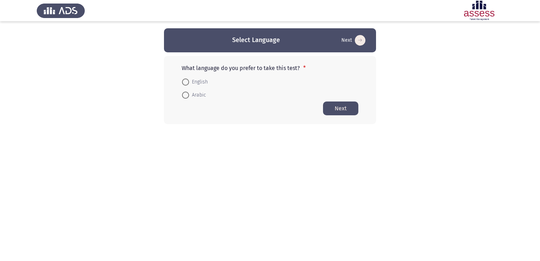
click at [185, 83] on span at bounding box center [185, 81] width 7 height 7
click at [185, 83] on input "English" at bounding box center [185, 81] width 7 height 7
radio input "true"
click at [339, 111] on button "Next" at bounding box center [340, 108] width 35 height 14
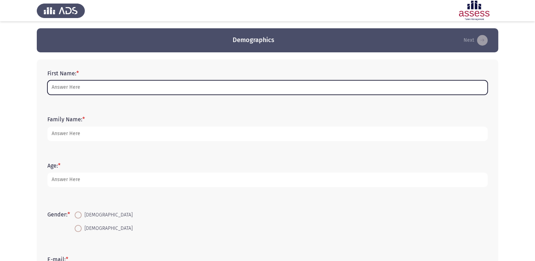
click at [230, 88] on input "First Name: *" at bounding box center [267, 87] width 440 height 14
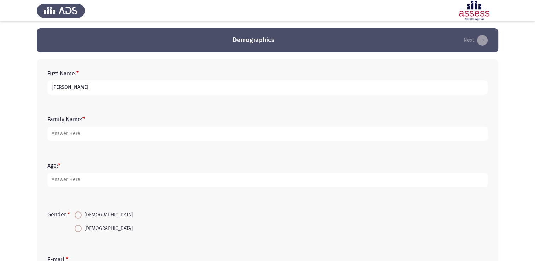
type input "Mahmoud"
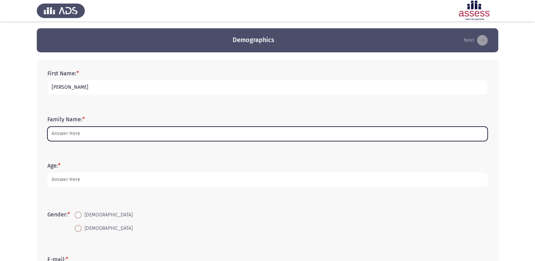
click at [230, 132] on input "Family Name: *" at bounding box center [267, 134] width 440 height 14
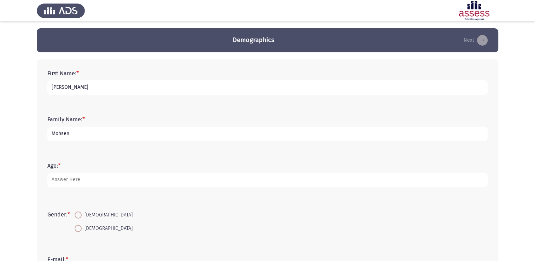
type input "Mohsen"
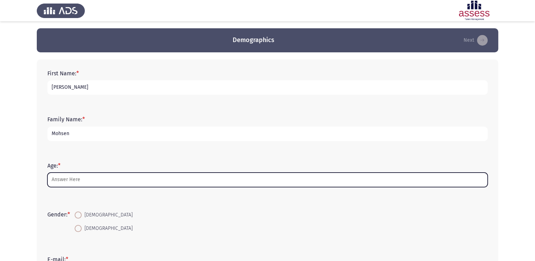
click at [113, 177] on input "Age: *" at bounding box center [267, 180] width 440 height 14
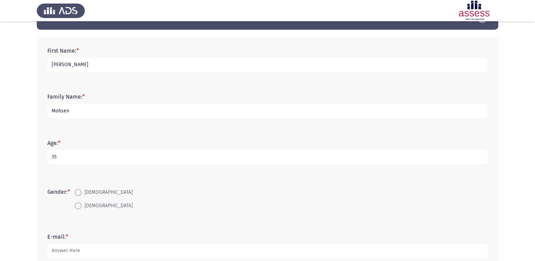
scroll to position [35, 0]
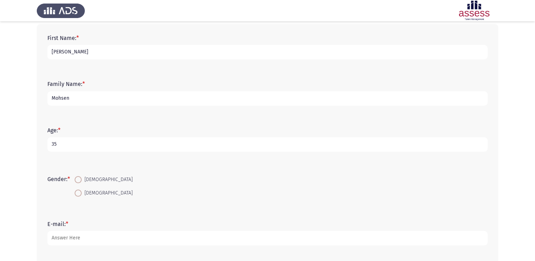
type input "35"
click at [81, 179] on span at bounding box center [78, 179] width 7 height 7
click at [81, 179] on input "Male" at bounding box center [78, 179] width 7 height 7
radio input "true"
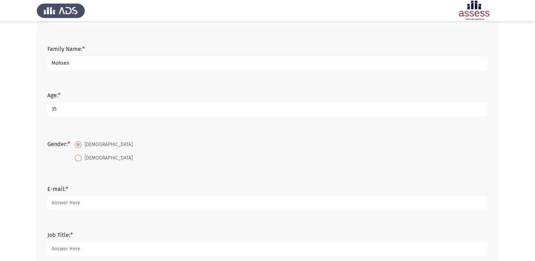
scroll to position [106, 0]
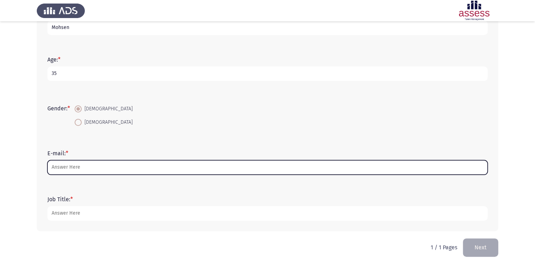
click at [85, 168] on input "E-mail: *" at bounding box center [267, 167] width 440 height 14
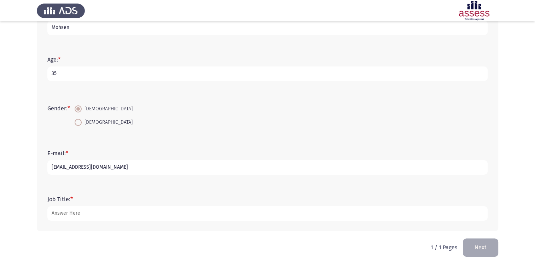
type input "mahmoud.mohsen@dabur.com"
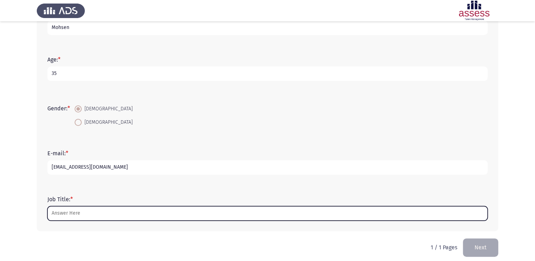
click at [68, 210] on input "Job Title: *" at bounding box center [267, 213] width 440 height 14
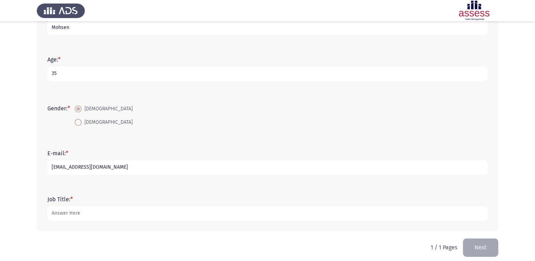
click at [66, 221] on div "Job Title: *" at bounding box center [267, 208] width 447 height 32
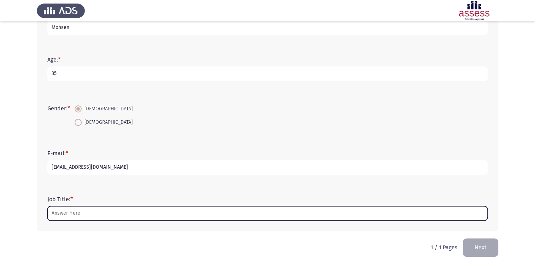
click at [65, 212] on input "Job Title: *" at bounding box center [267, 213] width 440 height 14
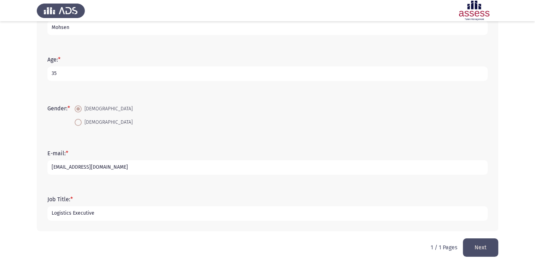
type input "Logistics Executive"
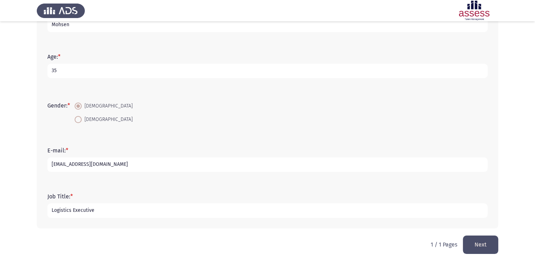
scroll to position [111, 0]
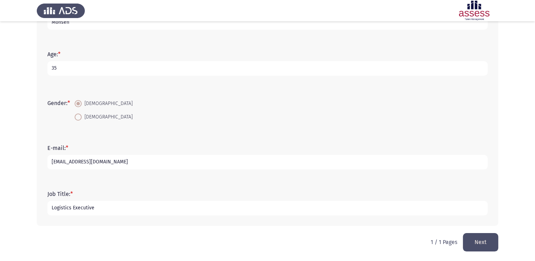
click at [472, 239] on button "Next" at bounding box center [480, 242] width 35 height 18
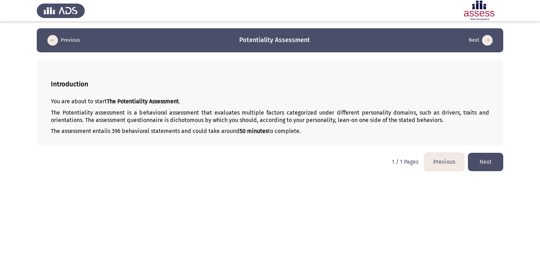
click at [490, 158] on button "Next" at bounding box center [485, 162] width 35 height 18
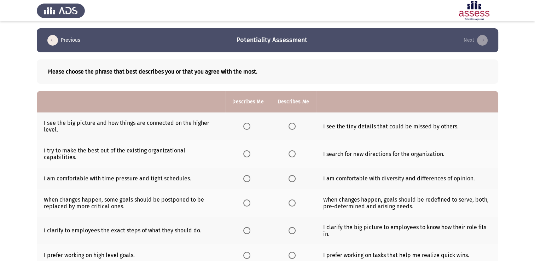
click at [247, 127] on span "Select an option" at bounding box center [246, 126] width 7 height 7
click at [247, 127] on input "Select an option" at bounding box center [246, 126] width 7 height 7
click at [248, 153] on span "Select an option" at bounding box center [246, 153] width 7 height 7
click at [248, 153] on input "Select an option" at bounding box center [246, 153] width 7 height 7
click at [248, 153] on span "Select an option" at bounding box center [246, 153] width 7 height 7
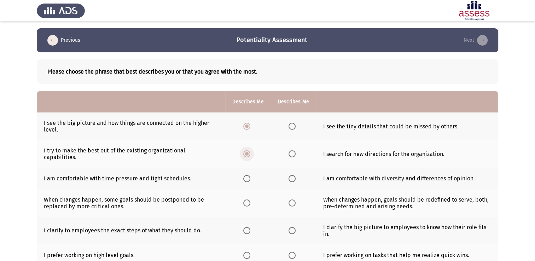
click at [248, 153] on input "Select an option" at bounding box center [246, 153] width 7 height 7
click at [247, 128] on span "Select an option" at bounding box center [247, 126] width 4 height 4
click at [247, 128] on input "Select an option" at bounding box center [246, 126] width 7 height 7
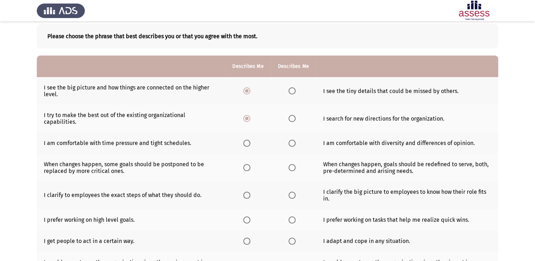
click at [291, 93] on span "Select an option" at bounding box center [291, 90] width 7 height 7
click at [291, 93] on input "Select an option" at bounding box center [291, 90] width 7 height 7
click at [291, 115] on span "Select an option" at bounding box center [291, 118] width 7 height 7
click at [291, 115] on input "Select an option" at bounding box center [291, 118] width 7 height 7
click at [291, 140] on span "Select an option" at bounding box center [291, 143] width 7 height 7
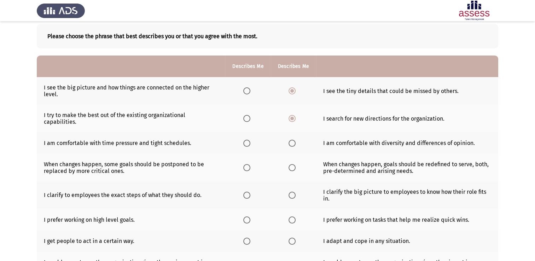
click at [291, 140] on input "Select an option" at bounding box center [291, 143] width 7 height 7
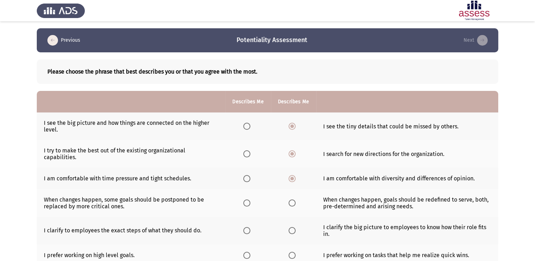
scroll to position [71, 0]
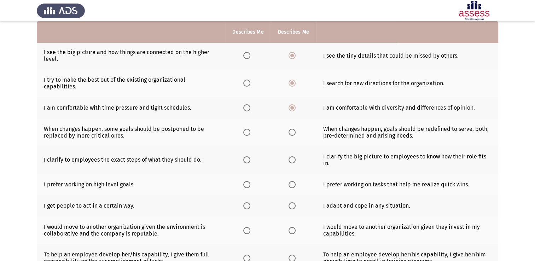
click at [292, 129] on span "Select an option" at bounding box center [291, 132] width 7 height 7
click at [292, 129] on input "Select an option" at bounding box center [291, 132] width 7 height 7
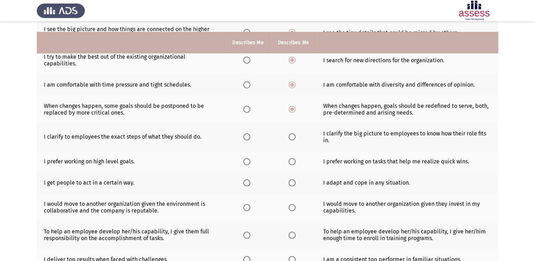
scroll to position [106, 0]
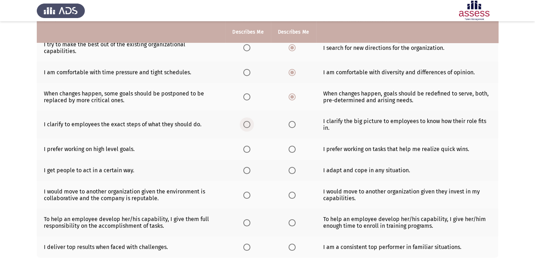
click at [247, 121] on span "Select an option" at bounding box center [246, 124] width 7 height 7
click at [247, 121] on input "Select an option" at bounding box center [246, 124] width 7 height 7
click at [290, 167] on span "Select an option" at bounding box center [291, 170] width 7 height 7
click at [290, 167] on input "Select an option" at bounding box center [291, 170] width 7 height 7
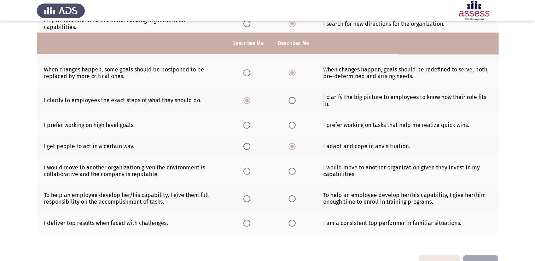
scroll to position [141, 0]
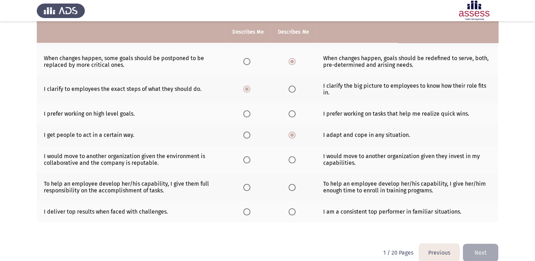
click at [292, 156] on span "Select an option" at bounding box center [291, 159] width 7 height 7
click at [292, 156] on input "Select an option" at bounding box center [291, 159] width 7 height 7
click at [249, 184] on span "Select an option" at bounding box center [246, 187] width 7 height 7
click at [249, 184] on input "Select an option" at bounding box center [246, 187] width 7 height 7
click at [245, 110] on span "Select an option" at bounding box center [246, 113] width 7 height 7
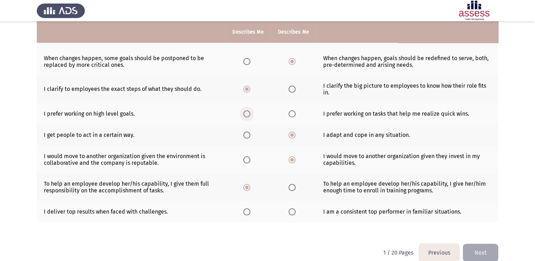
click at [245, 110] on input "Select an option" at bounding box center [246, 113] width 7 height 7
click at [294, 209] on span "Select an option" at bounding box center [291, 211] width 7 height 7
click at [294, 209] on input "Select an option" at bounding box center [291, 211] width 7 height 7
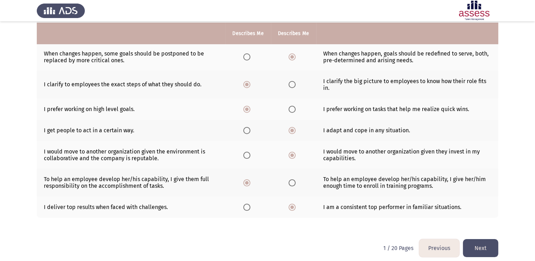
scroll to position [147, 0]
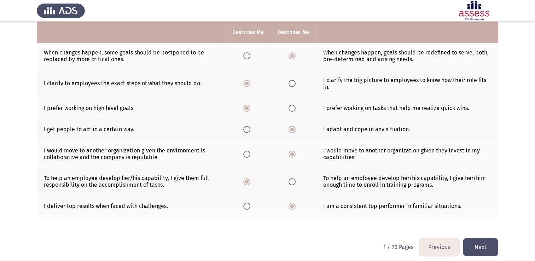
click at [480, 244] on button "Next" at bounding box center [480, 247] width 35 height 18
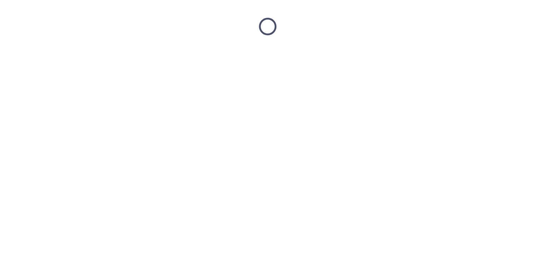
scroll to position [0, 0]
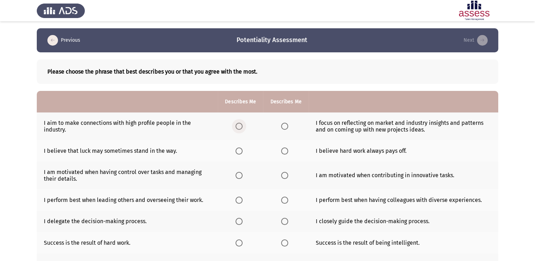
click at [238, 126] on span "Select an option" at bounding box center [238, 126] width 7 height 7
click at [238, 126] on input "Select an option" at bounding box center [238, 126] width 7 height 7
drag, startPoint x: 409, startPoint y: 151, endPoint x: 396, endPoint y: 149, distance: 13.3
click at [396, 149] on td "I believe hard work always pays off." at bounding box center [403, 151] width 189 height 22
click at [284, 150] on span "Select an option" at bounding box center [284, 150] width 7 height 7
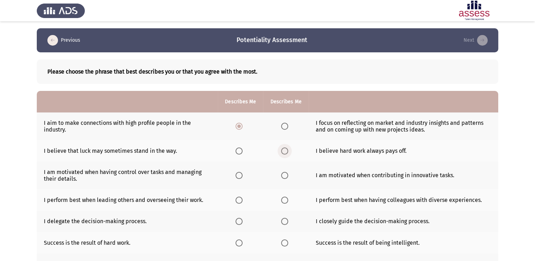
click at [284, 150] on input "Select an option" at bounding box center [284, 150] width 7 height 7
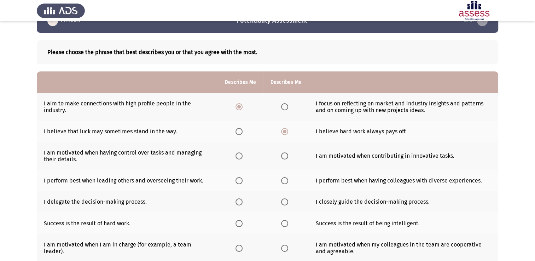
scroll to position [35, 0]
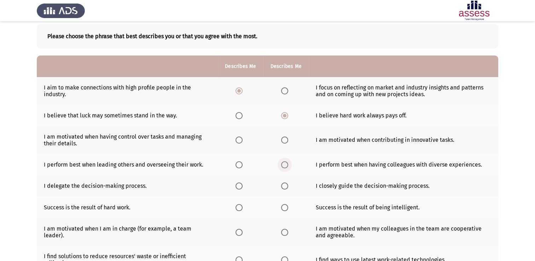
click at [287, 165] on span "Select an option" at bounding box center [284, 164] width 7 height 7
click at [287, 165] on input "Select an option" at bounding box center [284, 164] width 7 height 7
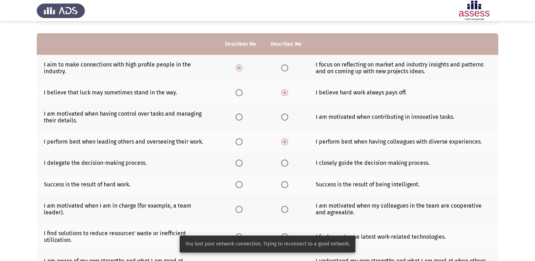
scroll to position [71, 0]
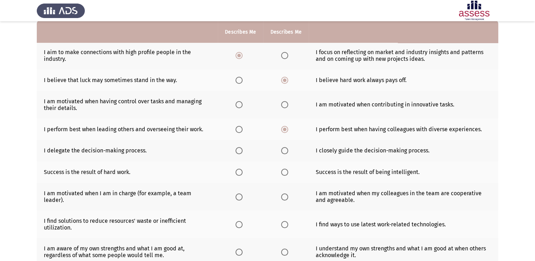
click at [242, 172] on span "Select an option" at bounding box center [238, 172] width 7 height 7
click at [242, 172] on input "Select an option" at bounding box center [238, 172] width 7 height 7
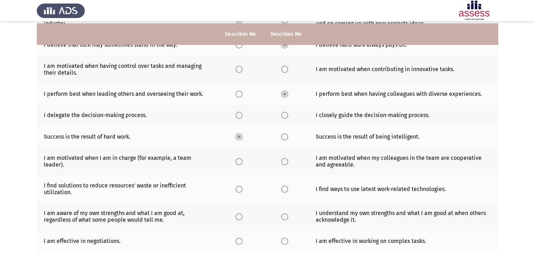
scroll to position [141, 0]
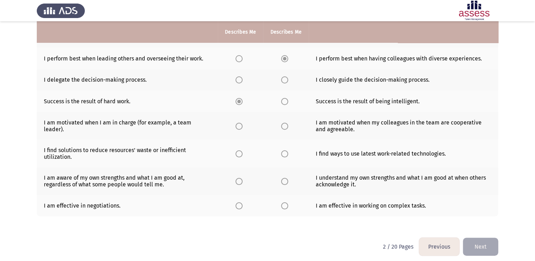
click at [261, 133] on th at bounding box center [240, 126] width 45 height 28
click at [239, 128] on span "Select an option" at bounding box center [238, 126] width 7 height 7
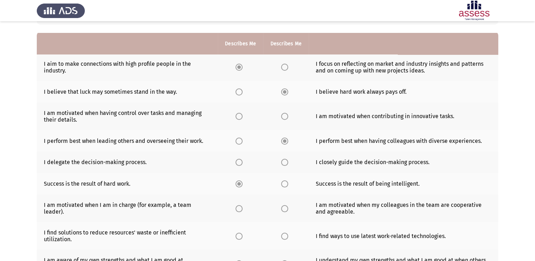
scroll to position [71, 0]
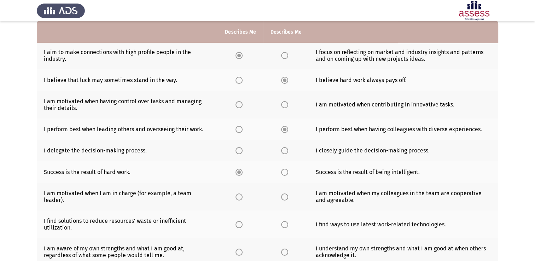
click at [257, 65] on th at bounding box center [240, 56] width 45 height 28
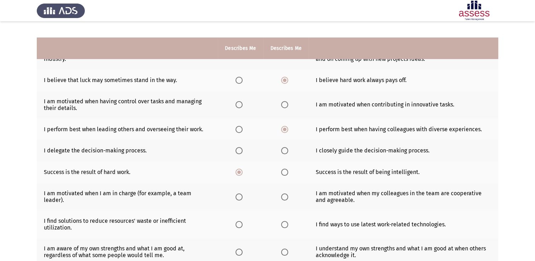
scroll to position [141, 0]
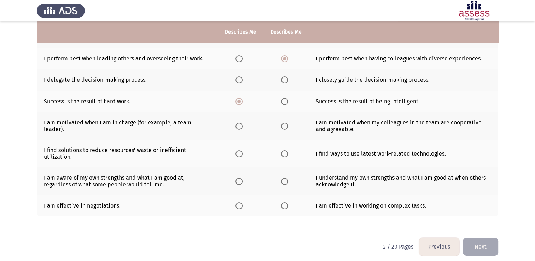
click at [282, 129] on span "Select an option" at bounding box center [284, 126] width 7 height 7
click at [282, 129] on input "Select an option" at bounding box center [284, 126] width 7 height 7
click at [237, 156] on span "Select an option" at bounding box center [238, 153] width 7 height 7
click at [237, 156] on input "Select an option" at bounding box center [238, 153] width 7 height 7
click at [286, 207] on span "Select an option" at bounding box center [284, 205] width 7 height 7
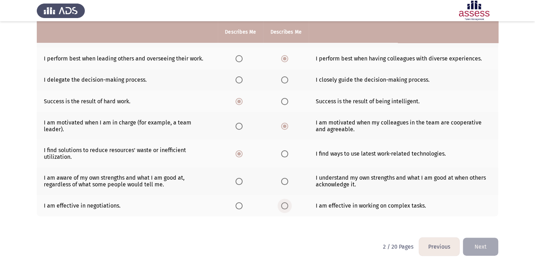
click at [286, 207] on input "Select an option" at bounding box center [284, 205] width 7 height 7
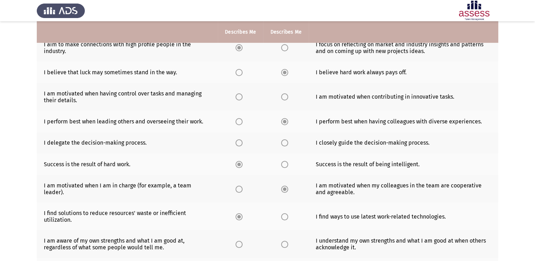
scroll to position [71, 0]
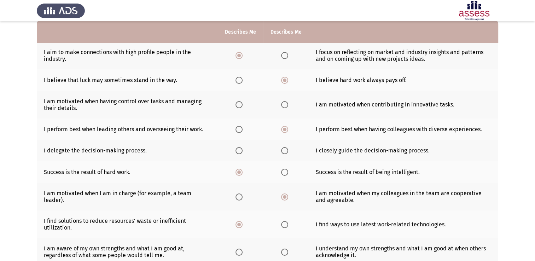
click at [236, 106] on span "Select an option" at bounding box center [238, 104] width 7 height 7
click at [236, 106] on input "Select an option" at bounding box center [238, 104] width 7 height 7
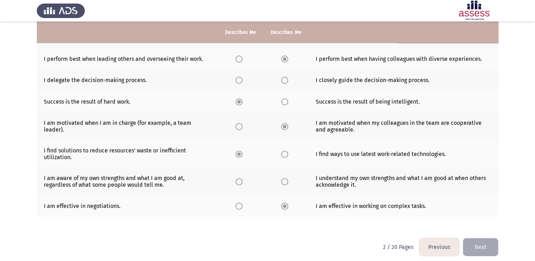
scroll to position [141, 0]
click at [242, 182] on span "Select an option" at bounding box center [238, 181] width 7 height 7
click at [242, 182] on input "Select an option" at bounding box center [238, 181] width 7 height 7
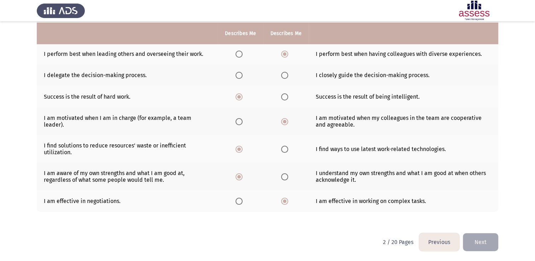
scroll to position [147, 0]
click at [286, 76] on span "Select an option" at bounding box center [284, 74] width 7 height 7
click at [286, 76] on input "Select an option" at bounding box center [284, 74] width 7 height 7
click at [491, 241] on button "Next" at bounding box center [480, 242] width 35 height 18
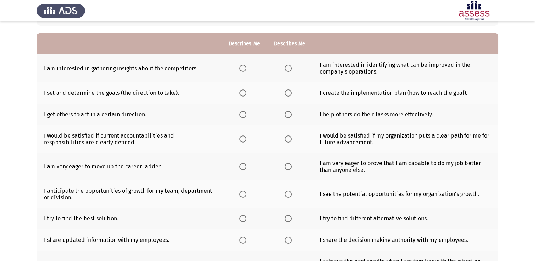
scroll to position [71, 0]
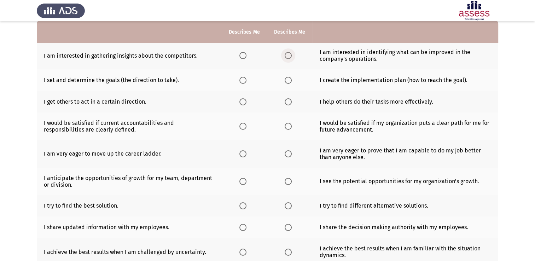
click at [288, 58] on span "Select an option" at bounding box center [288, 55] width 7 height 7
click at [288, 58] on input "Select an option" at bounding box center [288, 55] width 7 height 7
click at [244, 83] on span "Select an option" at bounding box center [242, 80] width 7 height 7
click at [244, 83] on input "Select an option" at bounding box center [242, 80] width 7 height 7
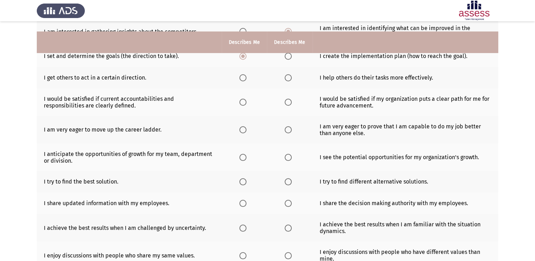
scroll to position [106, 0]
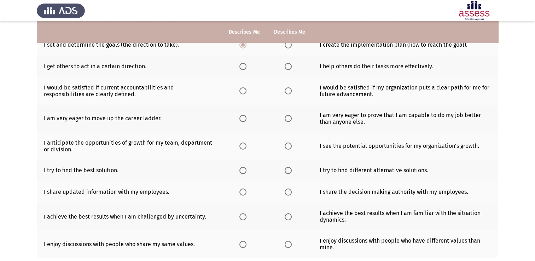
click at [288, 68] on span "Select an option" at bounding box center [288, 66] width 7 height 7
click at [288, 68] on input "Select an option" at bounding box center [288, 66] width 7 height 7
click at [286, 90] on span "Select an option" at bounding box center [288, 90] width 7 height 7
click at [286, 90] on input "Select an option" at bounding box center [288, 90] width 7 height 7
drag, startPoint x: 43, startPoint y: 118, endPoint x: 68, endPoint y: 120, distance: 24.8
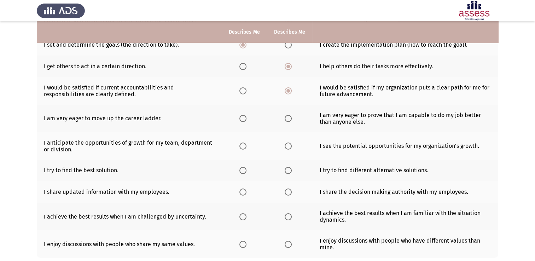
click at [68, 120] on td "I am very eager to move up the career ladder." at bounding box center [129, 119] width 185 height 28
click at [73, 119] on td "I am very eager to move up the career ladder." at bounding box center [129, 119] width 185 height 28
click at [243, 118] on span "Select an option" at bounding box center [242, 118] width 7 height 7
click at [243, 118] on input "Select an option" at bounding box center [242, 118] width 7 height 7
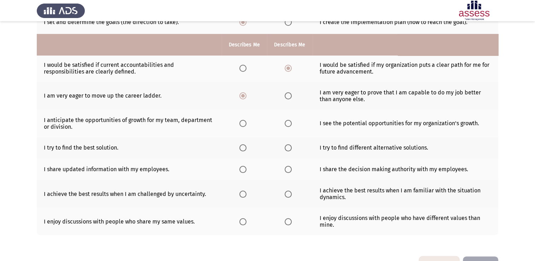
scroll to position [141, 0]
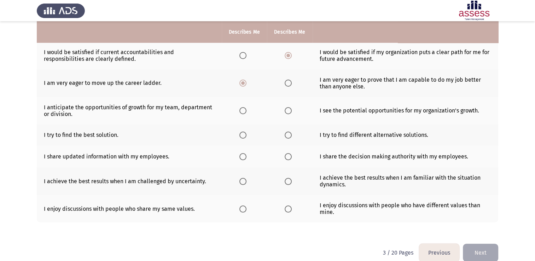
click at [286, 134] on span "Select an option" at bounding box center [288, 135] width 7 height 7
click at [286, 134] on input "Select an option" at bounding box center [288, 135] width 7 height 7
click at [244, 159] on span "Select an option" at bounding box center [242, 156] width 7 height 7
click at [244, 159] on input "Select an option" at bounding box center [242, 156] width 7 height 7
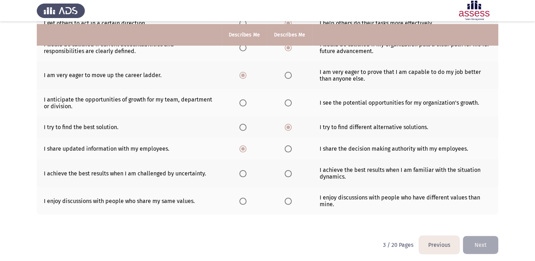
scroll to position [153, 0]
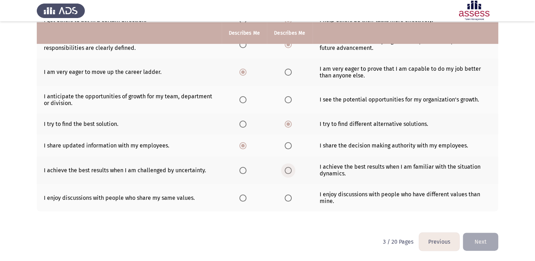
click at [289, 172] on span "Select an option" at bounding box center [288, 170] width 7 height 7
click at [289, 172] on input "Select an option" at bounding box center [288, 170] width 7 height 7
click at [285, 199] on span "Select an option" at bounding box center [288, 197] width 7 height 7
click at [285, 199] on input "Select an option" at bounding box center [288, 197] width 7 height 7
click at [243, 197] on span "Select an option" at bounding box center [242, 197] width 7 height 7
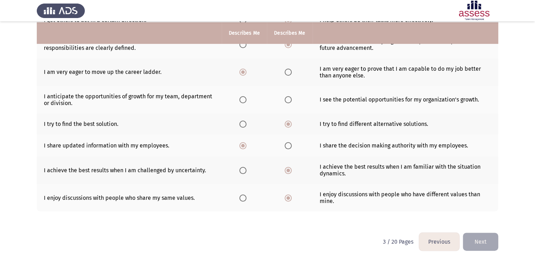
click at [243, 197] on input "Select an option" at bounding box center [242, 197] width 7 height 7
click at [285, 196] on span "Select an option" at bounding box center [288, 197] width 7 height 7
click at [285, 196] on input "Select an option" at bounding box center [288, 197] width 7 height 7
click at [289, 100] on span "Select an option" at bounding box center [288, 99] width 7 height 7
click at [289, 100] on input "Select an option" at bounding box center [288, 99] width 7 height 7
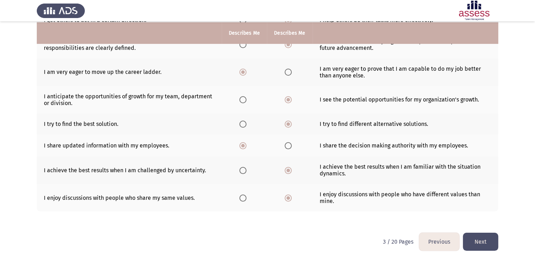
click at [473, 247] on button "Next" at bounding box center [480, 242] width 35 height 18
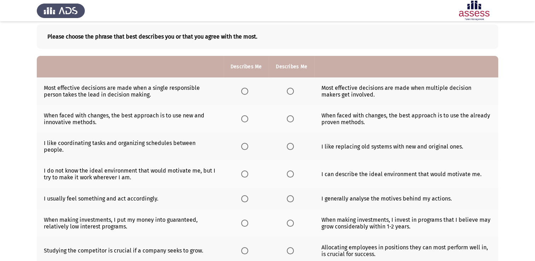
scroll to position [35, 0]
click at [290, 91] on span "Select an option" at bounding box center [290, 90] width 7 height 7
click at [290, 91] on input "Select an option" at bounding box center [290, 90] width 7 height 7
click at [240, 121] on th at bounding box center [245, 119] width 45 height 28
click at [245, 123] on th at bounding box center [245, 119] width 45 height 28
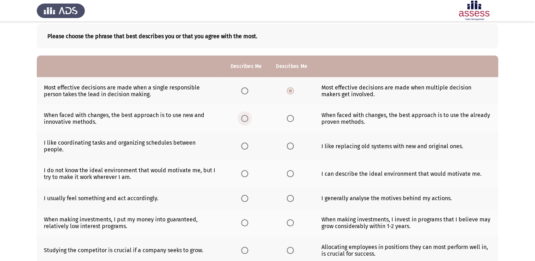
click at [244, 120] on span "Select an option" at bounding box center [244, 118] width 7 height 7
click at [244, 120] on input "Select an option" at bounding box center [244, 118] width 7 height 7
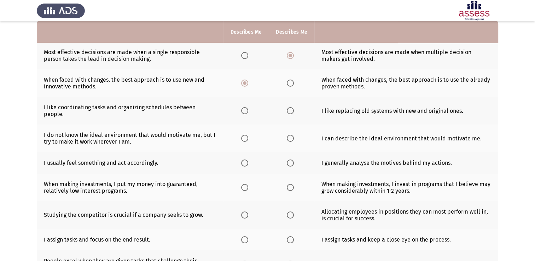
click at [291, 110] on span "Select an option" at bounding box center [290, 110] width 7 height 7
click at [291, 110] on input "Select an option" at bounding box center [290, 110] width 7 height 7
click at [289, 135] on span "Select an option" at bounding box center [290, 138] width 7 height 7
click at [289, 135] on input "Select an option" at bounding box center [290, 138] width 7 height 7
click at [288, 159] on span "Select an option" at bounding box center [290, 162] width 7 height 7
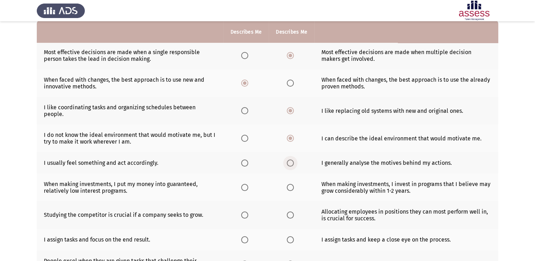
click at [288, 159] on input "Select an option" at bounding box center [290, 162] width 7 height 7
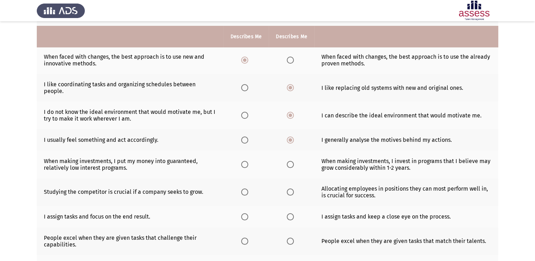
scroll to position [106, 0]
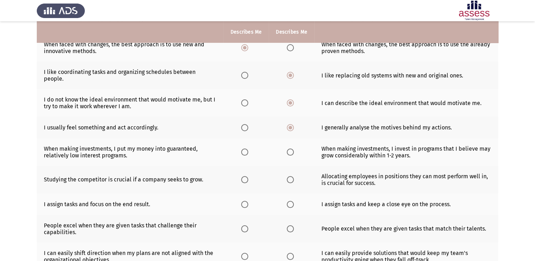
click at [247, 148] on span "Select an option" at bounding box center [244, 151] width 7 height 7
click at [247, 148] on input "Select an option" at bounding box center [244, 151] width 7 height 7
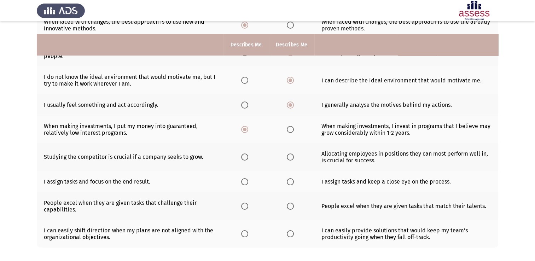
scroll to position [141, 0]
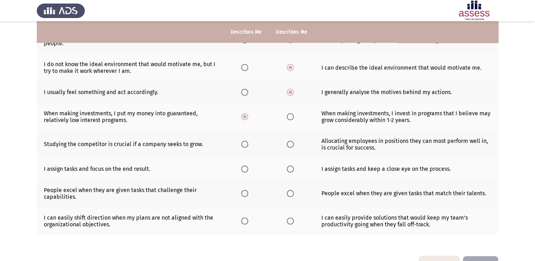
click at [291, 141] on span "Select an option" at bounding box center [290, 144] width 7 height 7
click at [291, 141] on input "Select an option" at bounding box center [290, 144] width 7 height 7
click at [291, 165] on span "Select an option" at bounding box center [290, 168] width 7 height 7
click at [291, 165] on input "Select an option" at bounding box center [290, 168] width 7 height 7
click at [245, 190] on span "Select an option" at bounding box center [244, 193] width 7 height 7
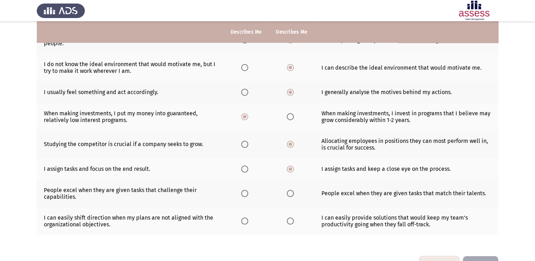
click at [245, 190] on input "Select an option" at bounding box center [244, 193] width 7 height 7
click at [291, 217] on span "Select an option" at bounding box center [290, 220] width 7 height 7
click at [291, 217] on input "Select an option" at bounding box center [290, 220] width 7 height 7
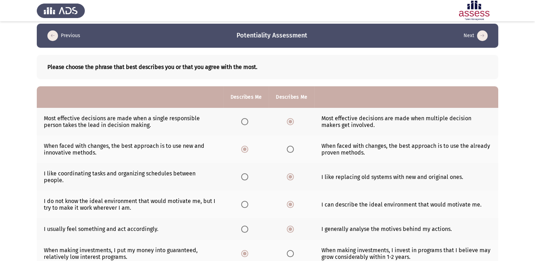
scroll to position [0, 0]
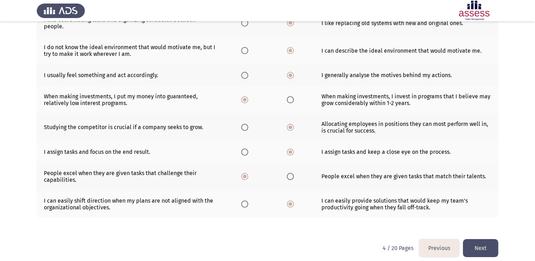
scroll to position [159, 0]
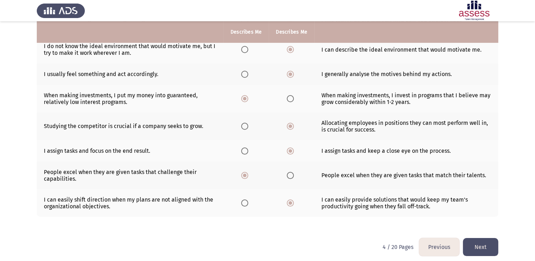
click at [478, 240] on button "Next" at bounding box center [480, 247] width 35 height 18
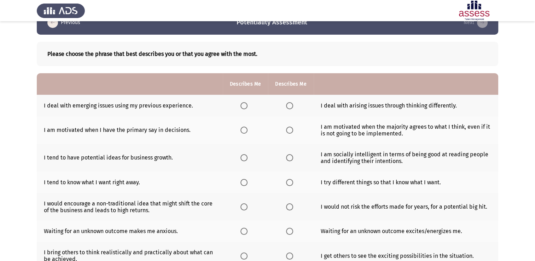
scroll to position [0, 0]
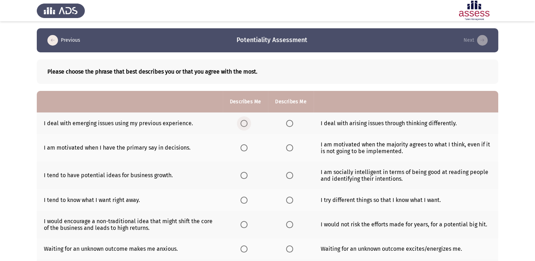
click at [247, 124] on span "Select an option" at bounding box center [243, 123] width 7 height 7
click at [247, 124] on input "Select an option" at bounding box center [243, 123] width 7 height 7
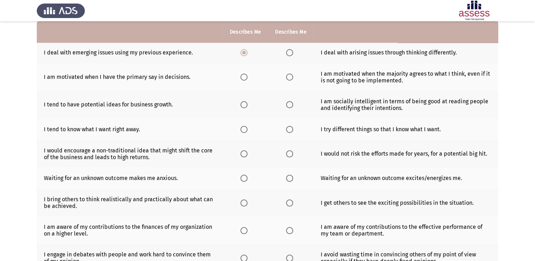
click at [291, 76] on span "Select an option" at bounding box center [289, 77] width 7 height 7
click at [291, 76] on input "Select an option" at bounding box center [289, 77] width 7 height 7
click at [246, 105] on span "Select an option" at bounding box center [243, 104] width 7 height 7
click at [246, 105] on input "Select an option" at bounding box center [243, 104] width 7 height 7
click at [247, 132] on span "Select an option" at bounding box center [243, 129] width 7 height 7
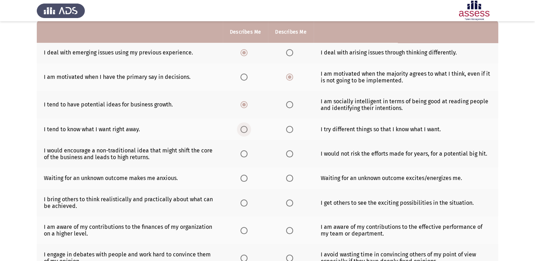
click at [247, 132] on input "Select an option" at bounding box center [243, 129] width 7 height 7
click at [297, 132] on th at bounding box center [290, 129] width 45 height 22
click at [291, 132] on span "Select an option" at bounding box center [289, 129] width 7 height 7
click at [291, 132] on input "Select an option" at bounding box center [289, 129] width 7 height 7
click at [246, 156] on span "Select an option" at bounding box center [243, 153] width 7 height 7
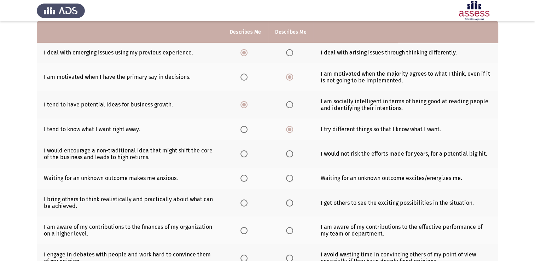
click at [246, 156] on input "Select an option" at bounding box center [243, 153] width 7 height 7
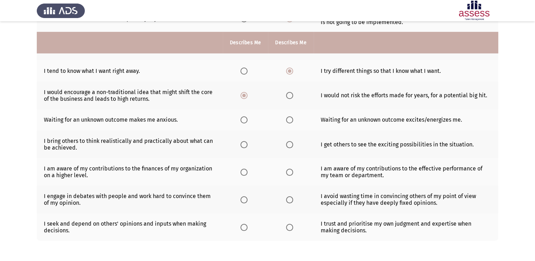
scroll to position [141, 0]
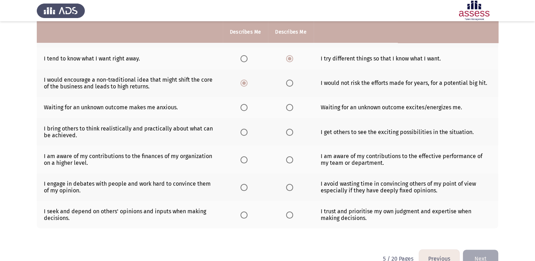
click at [291, 109] on span "Select an option" at bounding box center [289, 107] width 7 height 7
click at [291, 109] on input "Select an option" at bounding box center [289, 107] width 7 height 7
click at [289, 134] on span "Select an option" at bounding box center [289, 132] width 7 height 7
click at [289, 134] on input "Select an option" at bounding box center [289, 132] width 7 height 7
click at [291, 160] on span "Select an option" at bounding box center [289, 159] width 7 height 7
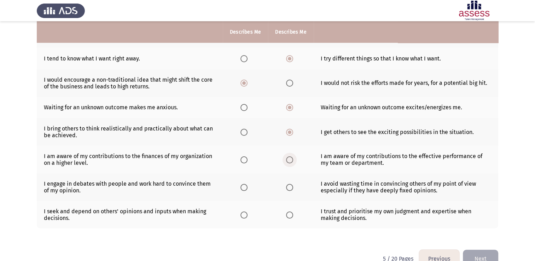
click at [291, 160] on input "Select an option" at bounding box center [289, 159] width 7 height 7
click at [243, 188] on span "Select an option" at bounding box center [243, 187] width 7 height 7
click at [243, 188] on input "Select an option" at bounding box center [243, 187] width 7 height 7
click at [292, 217] on span "Select an option" at bounding box center [289, 214] width 7 height 7
click at [292, 217] on input "Select an option" at bounding box center [289, 214] width 7 height 7
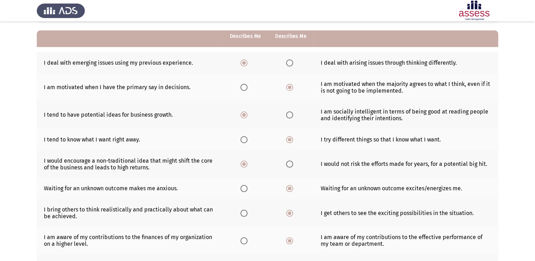
scroll to position [71, 0]
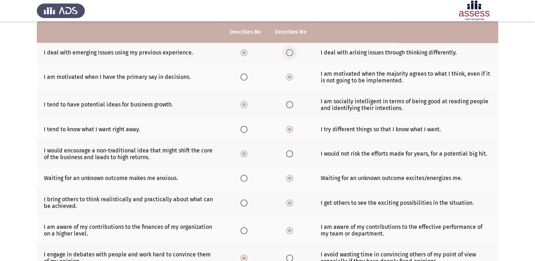
click at [288, 54] on span "Select an option" at bounding box center [289, 52] width 7 height 7
click at [288, 54] on input "Select an option" at bounding box center [289, 52] width 7 height 7
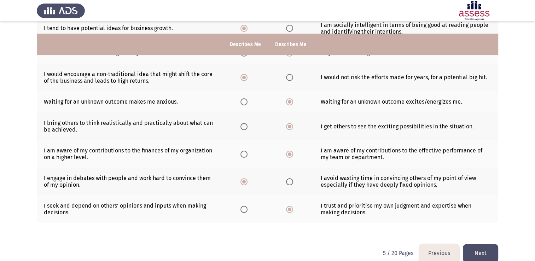
scroll to position [159, 0]
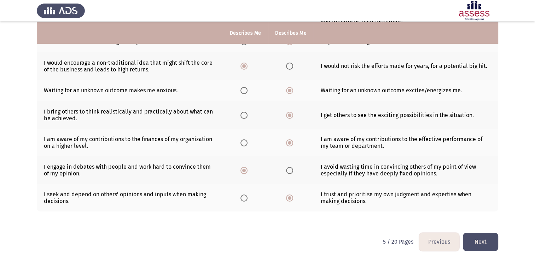
click at [484, 240] on button "Next" at bounding box center [480, 242] width 35 height 18
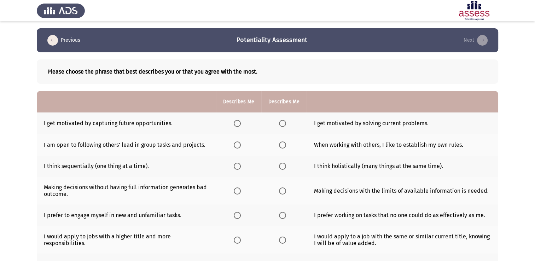
scroll to position [35, 0]
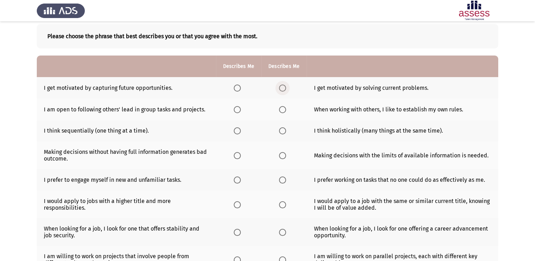
click at [285, 89] on span "Select an option" at bounding box center [282, 87] width 7 height 7
click at [285, 89] on input "Select an option" at bounding box center [282, 87] width 7 height 7
click at [239, 110] on span "Select an option" at bounding box center [237, 109] width 7 height 7
click at [239, 110] on input "Select an option" at bounding box center [237, 109] width 7 height 7
click at [283, 131] on span "Select an option" at bounding box center [282, 130] width 7 height 7
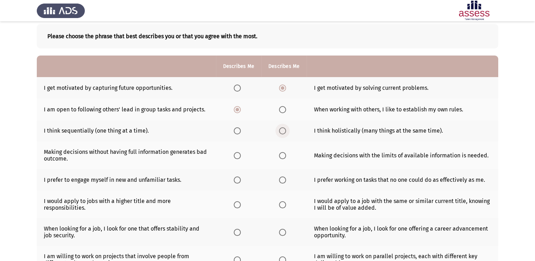
click at [283, 131] on input "Select an option" at bounding box center [282, 130] width 7 height 7
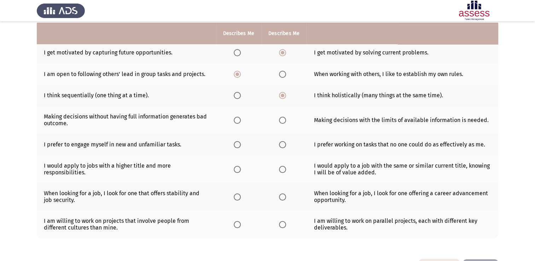
scroll to position [98, 0]
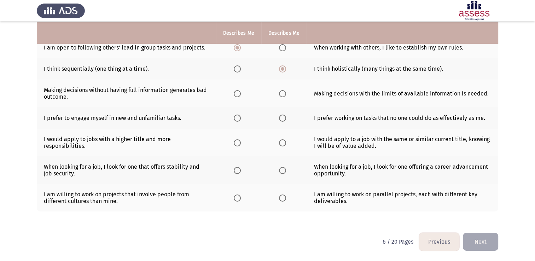
click at [280, 91] on span "Select an option" at bounding box center [282, 93] width 7 height 7
click at [280, 91] on input "Select an option" at bounding box center [282, 93] width 7 height 7
click at [235, 118] on span "Select an option" at bounding box center [237, 118] width 7 height 7
click at [235, 118] on input "Select an option" at bounding box center [237, 118] width 7 height 7
click at [236, 145] on span "Select an option" at bounding box center [237, 142] width 7 height 7
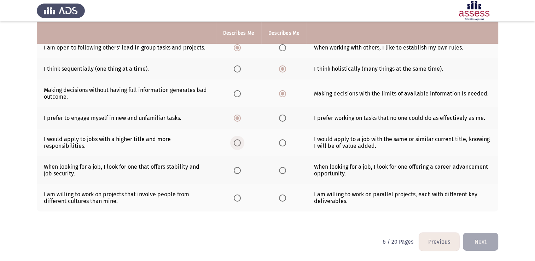
click at [236, 145] on input "Select an option" at bounding box center [237, 142] width 7 height 7
click at [238, 199] on span "Select an option" at bounding box center [237, 197] width 7 height 7
click at [238, 199] on input "Select an option" at bounding box center [237, 197] width 7 height 7
click at [282, 170] on span "Select an option" at bounding box center [282, 170] width 7 height 7
click at [282, 170] on input "Select an option" at bounding box center [282, 170] width 7 height 7
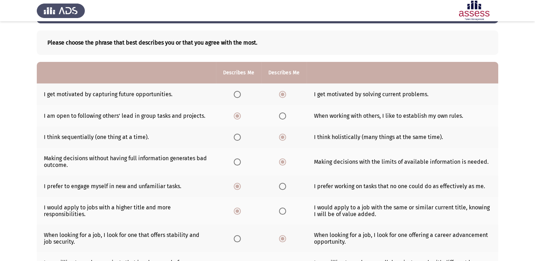
scroll to position [71, 0]
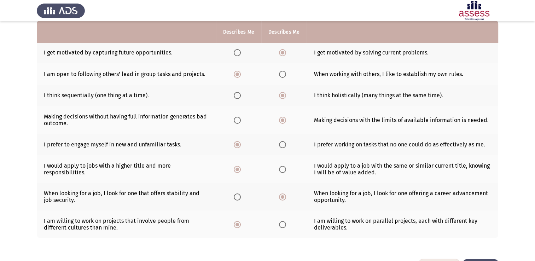
click at [236, 55] on span "Select an option" at bounding box center [237, 52] width 7 height 7
click at [236, 55] on input "Select an option" at bounding box center [237, 52] width 7 height 7
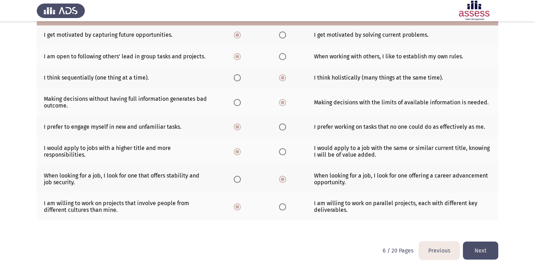
scroll to position [98, 0]
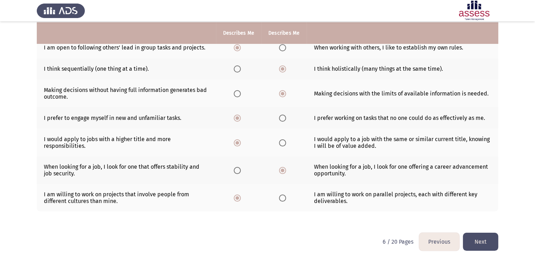
click at [478, 240] on button "Next" at bounding box center [480, 242] width 35 height 18
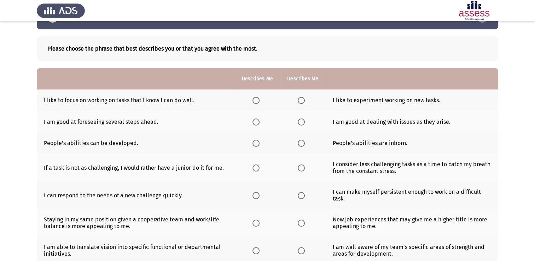
scroll to position [35, 0]
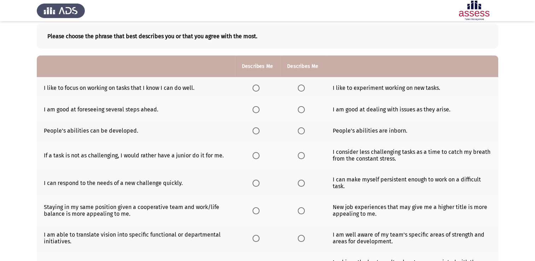
click at [293, 86] on th at bounding box center [302, 88] width 45 height 22
click at [300, 90] on span "Select an option" at bounding box center [301, 87] width 7 height 7
click at [300, 90] on input "Select an option" at bounding box center [301, 87] width 7 height 7
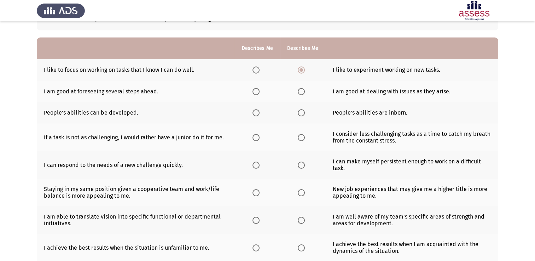
scroll to position [71, 0]
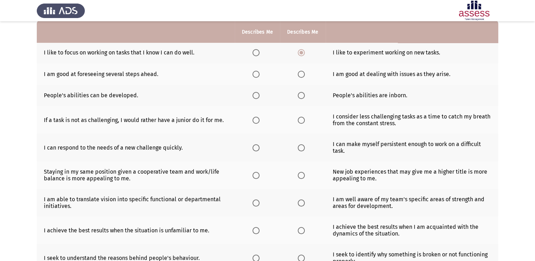
click at [298, 77] on span "Select an option" at bounding box center [301, 74] width 7 height 7
click at [298, 77] on input "Select an option" at bounding box center [301, 74] width 7 height 7
click at [257, 95] on span "Select an option" at bounding box center [255, 95] width 7 height 7
click at [257, 95] on input "Select an option" at bounding box center [255, 95] width 7 height 7
click at [253, 122] on span "Select an option" at bounding box center [255, 120] width 7 height 7
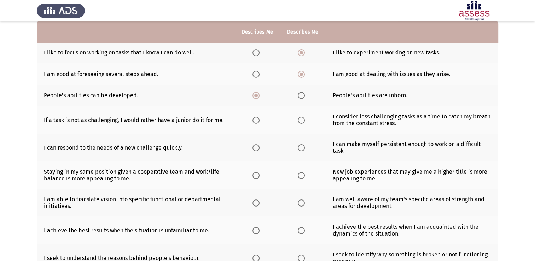
click at [253, 122] on input "Select an option" at bounding box center [255, 120] width 7 height 7
click at [305, 148] on label "Select an option" at bounding box center [303, 147] width 10 height 7
click at [305, 148] on input "Select an option" at bounding box center [301, 147] width 7 height 7
click at [302, 176] on span "Select an option" at bounding box center [301, 175] width 7 height 7
click at [302, 176] on input "Select an option" at bounding box center [301, 175] width 7 height 7
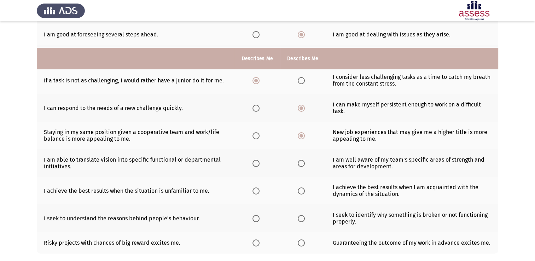
scroll to position [141, 0]
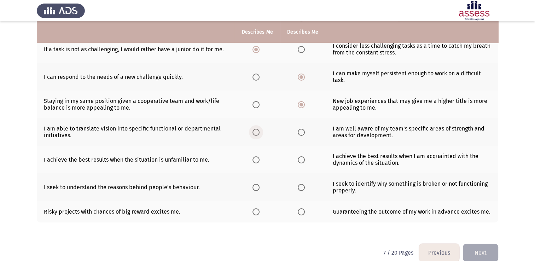
click at [259, 133] on span "Select an option" at bounding box center [255, 132] width 7 height 7
click at [259, 133] on input "Select an option" at bounding box center [255, 132] width 7 height 7
click at [300, 160] on span "Select an option" at bounding box center [301, 159] width 7 height 7
click at [300, 160] on input "Select an option" at bounding box center [301, 159] width 7 height 7
click at [298, 190] on span "Select an option" at bounding box center [301, 187] width 7 height 7
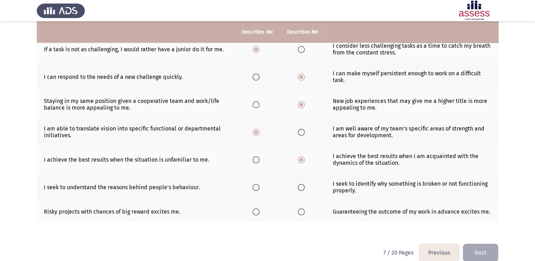
click at [298, 190] on input "Select an option" at bounding box center [301, 187] width 7 height 7
click at [256, 209] on mat-radio-button "Select an option" at bounding box center [257, 211] width 10 height 7
click at [255, 212] on span "Select an option" at bounding box center [255, 211] width 7 height 7
click at [255, 212] on input "Select an option" at bounding box center [255, 211] width 7 height 7
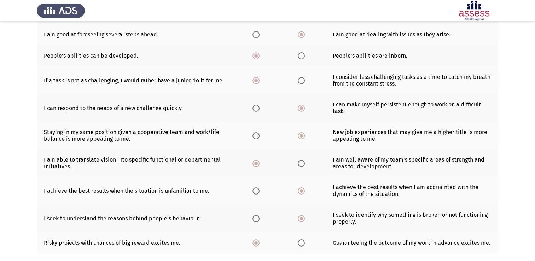
scroll to position [153, 0]
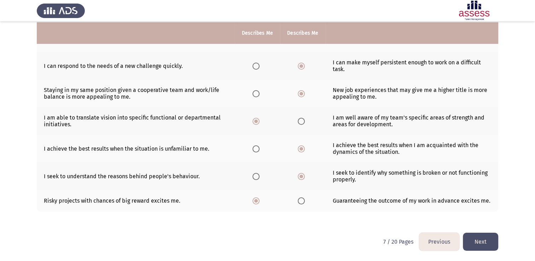
click at [488, 241] on button "Next" at bounding box center [480, 242] width 35 height 18
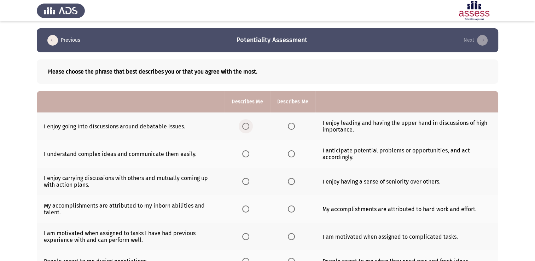
click at [247, 127] on span "Select an option" at bounding box center [245, 126] width 7 height 7
click at [247, 127] on input "Select an option" at bounding box center [245, 126] width 7 height 7
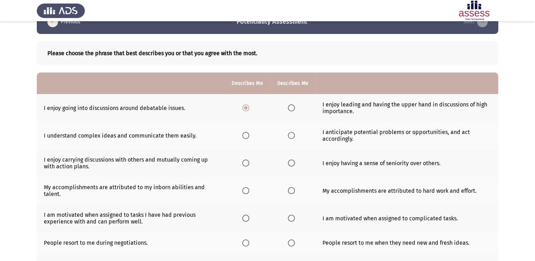
scroll to position [19, 0]
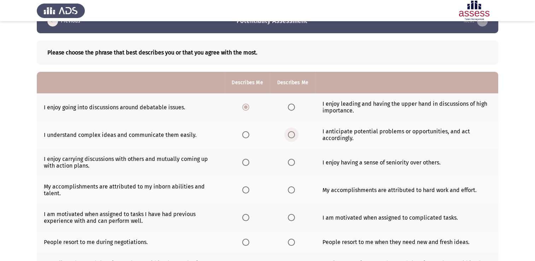
click at [290, 134] on span "Select an option" at bounding box center [291, 134] width 7 height 7
click at [290, 134] on input "Select an option" at bounding box center [291, 134] width 7 height 7
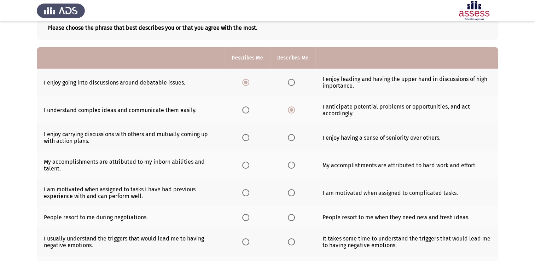
scroll to position [44, 0]
click at [248, 139] on span "Select an option" at bounding box center [245, 137] width 7 height 7
click at [248, 139] on input "Select an option" at bounding box center [245, 137] width 7 height 7
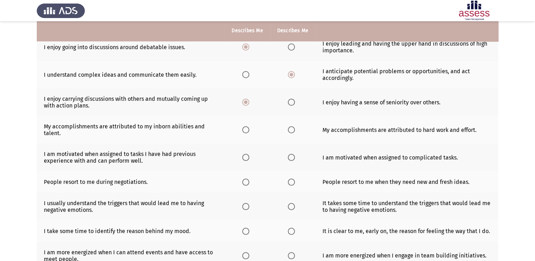
scroll to position [79, 0]
click at [291, 132] on span "Select an option" at bounding box center [291, 129] width 7 height 7
click at [291, 132] on input "Select an option" at bounding box center [291, 129] width 7 height 7
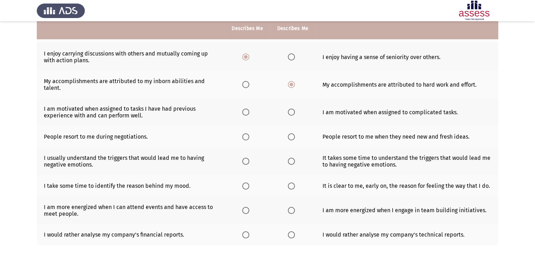
scroll to position [124, 0]
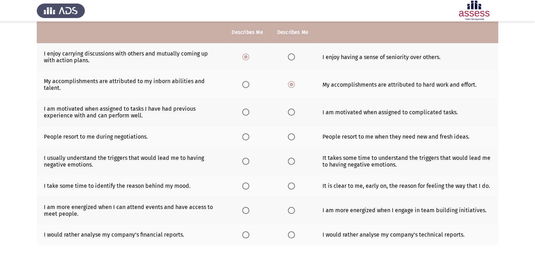
click at [291, 111] on span "Select an option" at bounding box center [291, 112] width 7 height 7
click at [291, 111] on input "Select an option" at bounding box center [291, 112] width 7 height 7
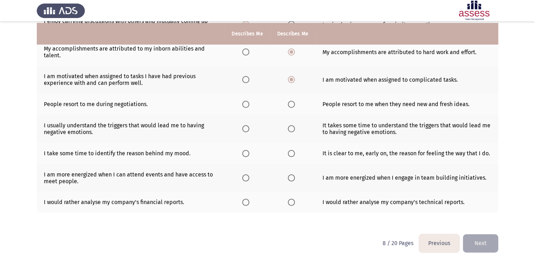
scroll to position [158, 0]
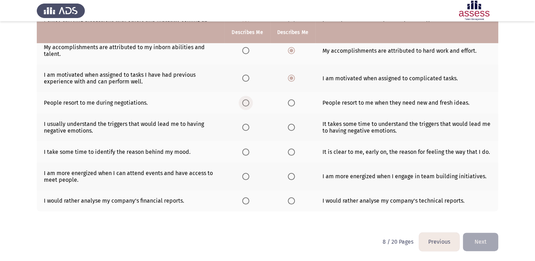
click at [244, 104] on span "Select an option" at bounding box center [245, 102] width 7 height 7
click at [244, 104] on input "Select an option" at bounding box center [245, 102] width 7 height 7
click at [245, 127] on span "Select an option" at bounding box center [245, 127] width 7 height 7
click at [245, 127] on input "Select an option" at bounding box center [245, 127] width 7 height 7
click at [290, 150] on span "Select an option" at bounding box center [291, 151] width 7 height 7
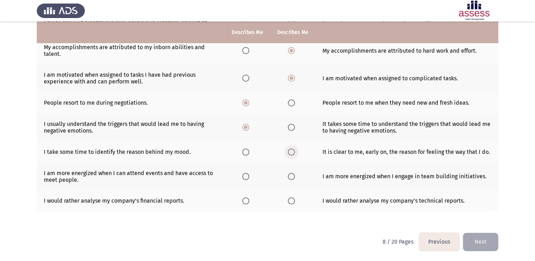
click at [290, 150] on input "Select an option" at bounding box center [291, 151] width 7 height 7
click at [294, 179] on label "Select an option" at bounding box center [293, 176] width 10 height 7
click at [294, 179] on input "Select an option" at bounding box center [291, 176] width 7 height 7
click at [288, 202] on span "Select an option" at bounding box center [291, 200] width 7 height 7
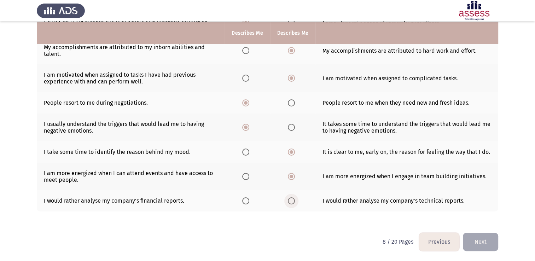
click at [288, 202] on input "Select an option" at bounding box center [291, 200] width 7 height 7
click at [480, 239] on button "Next" at bounding box center [480, 242] width 35 height 18
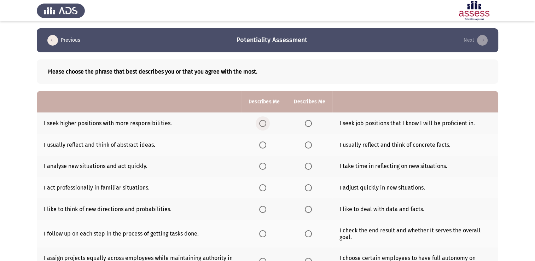
click at [265, 122] on span "Select an option" at bounding box center [262, 123] width 7 height 7
click at [265, 122] on input "Select an option" at bounding box center [262, 123] width 7 height 7
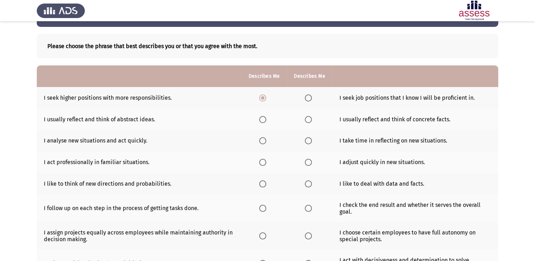
scroll to position [25, 0]
click at [265, 122] on span "Select an option" at bounding box center [262, 119] width 7 height 7
click at [265, 122] on input "Select an option" at bounding box center [262, 119] width 7 height 7
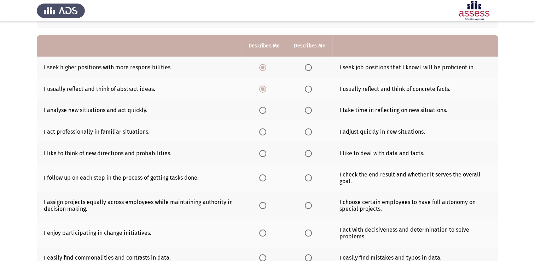
scroll to position [59, 0]
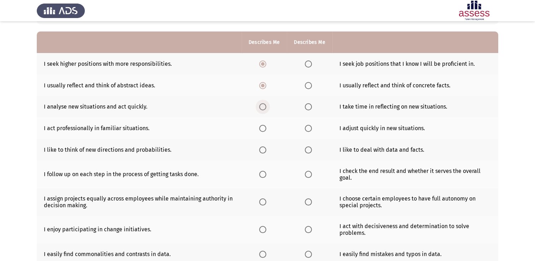
click at [263, 107] on span "Select an option" at bounding box center [262, 106] width 7 height 7
click at [263, 107] on input "Select an option" at bounding box center [262, 106] width 7 height 7
click at [264, 130] on span "Select an option" at bounding box center [262, 128] width 7 height 7
click at [264, 130] on input "Select an option" at bounding box center [262, 128] width 7 height 7
click at [305, 130] on span "Select an option" at bounding box center [308, 128] width 7 height 7
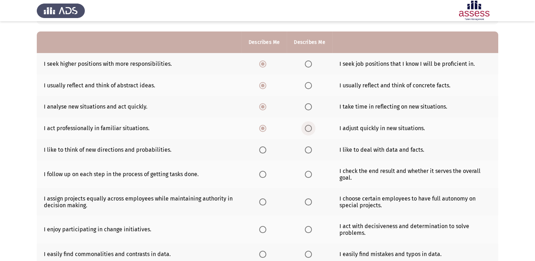
click at [305, 130] on input "Select an option" at bounding box center [308, 128] width 7 height 7
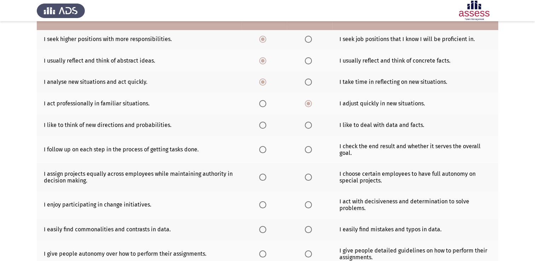
scroll to position [88, 0]
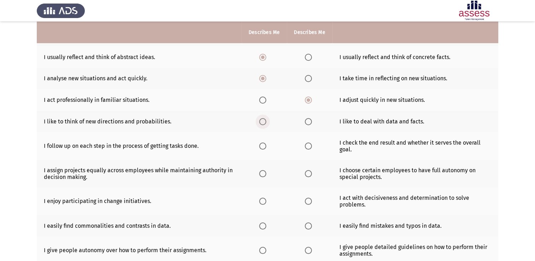
click at [263, 119] on span "Select an option" at bounding box center [262, 121] width 7 height 7
click at [263, 119] on input "Select an option" at bounding box center [262, 121] width 7 height 7
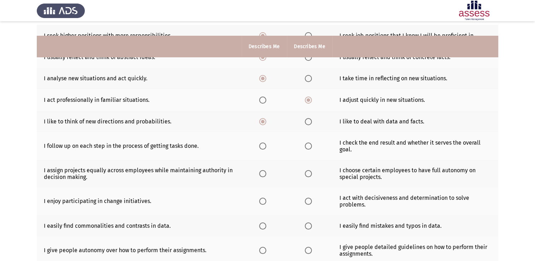
scroll to position [107, 0]
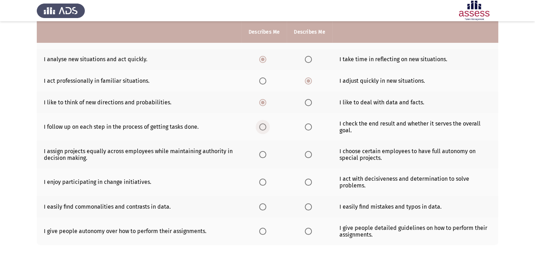
click at [266, 127] on span "Select an option" at bounding box center [262, 126] width 7 height 7
click at [266, 127] on input "Select an option" at bounding box center [262, 126] width 7 height 7
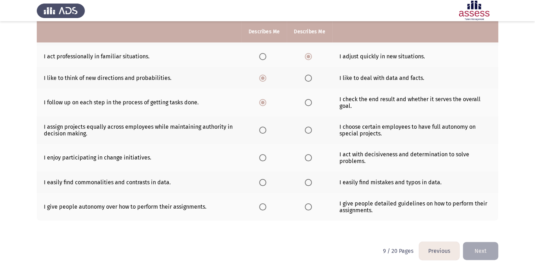
scroll to position [131, 0]
click at [260, 132] on span "Select an option" at bounding box center [262, 130] width 7 height 7
click at [260, 132] on input "Select an option" at bounding box center [262, 130] width 7 height 7
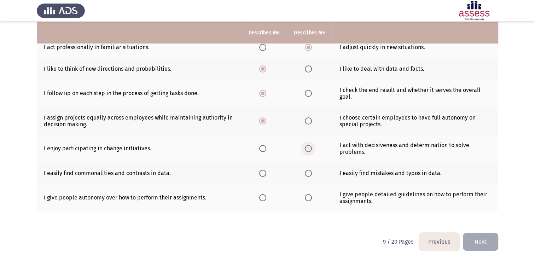
click at [308, 146] on span "Select an option" at bounding box center [308, 148] width 7 height 7
click at [308, 146] on input "Select an option" at bounding box center [308, 148] width 7 height 7
click at [264, 173] on span "Select an option" at bounding box center [262, 173] width 7 height 7
click at [264, 173] on input "Select an option" at bounding box center [262, 173] width 7 height 7
click at [308, 198] on span "Select an option" at bounding box center [308, 197] width 7 height 7
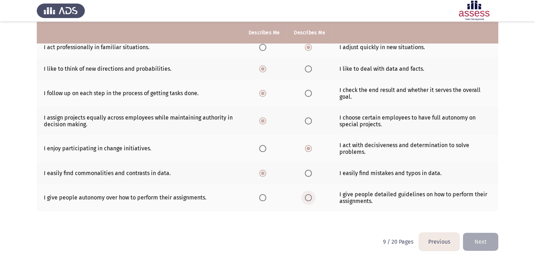
click at [308, 198] on input "Select an option" at bounding box center [308, 197] width 7 height 7
click at [493, 240] on button "Next" at bounding box center [480, 242] width 35 height 18
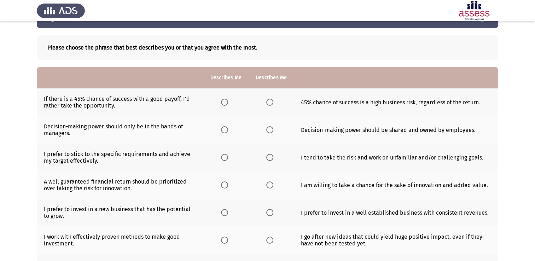
scroll to position [31, 0]
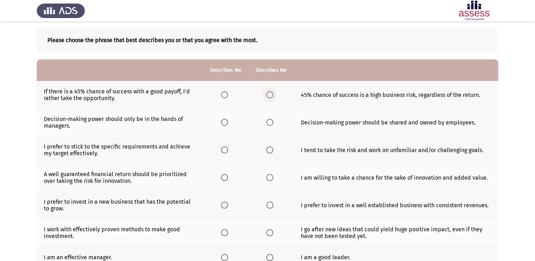
click at [271, 95] on span "Select an option" at bounding box center [269, 94] width 7 height 7
click at [271, 95] on input "Select an option" at bounding box center [269, 94] width 7 height 7
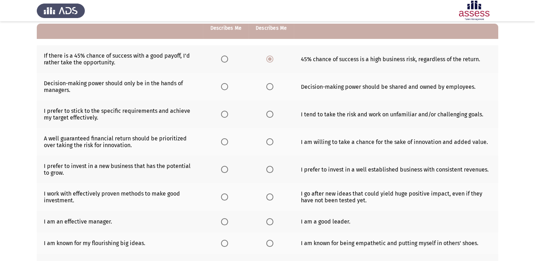
scroll to position [68, 0]
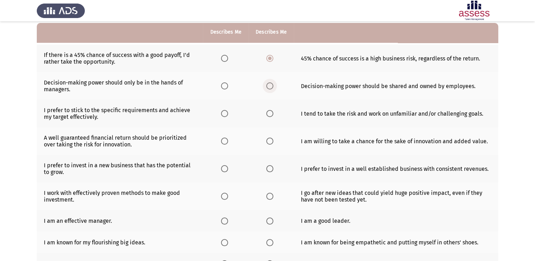
click at [270, 84] on span "Select an option" at bounding box center [269, 85] width 7 height 7
click at [270, 84] on input "Select an option" at bounding box center [269, 85] width 7 height 7
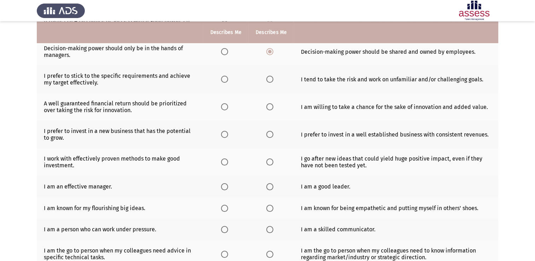
scroll to position [103, 0]
click at [269, 77] on span "Select an option" at bounding box center [269, 78] width 7 height 7
click at [269, 77] on input "Select an option" at bounding box center [269, 78] width 7 height 7
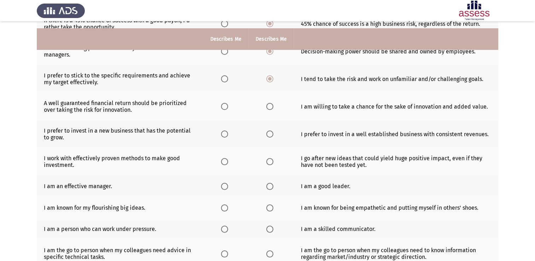
scroll to position [116, 0]
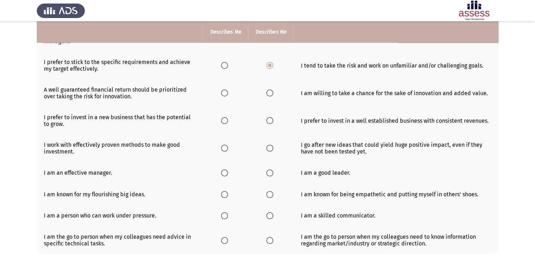
click at [267, 93] on span "Select an option" at bounding box center [269, 92] width 7 height 7
click at [267, 93] on input "Select an option" at bounding box center [269, 92] width 7 height 7
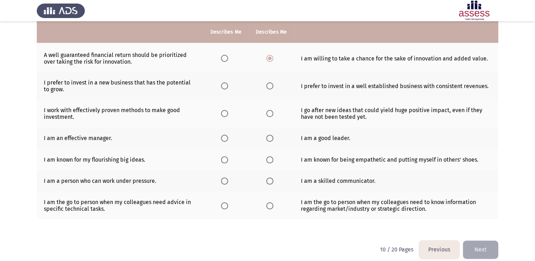
scroll to position [151, 0]
click at [268, 88] on span "Select an option" at bounding box center [269, 85] width 7 height 7
click at [268, 88] on input "Select an option" at bounding box center [269, 85] width 7 height 7
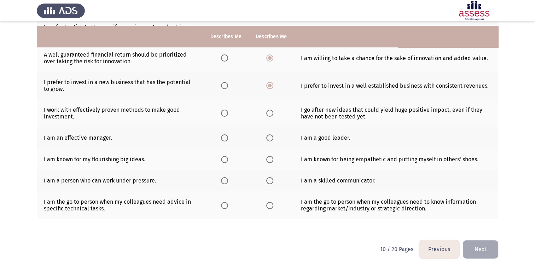
scroll to position [159, 0]
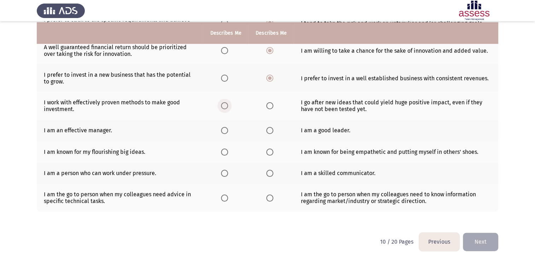
click at [224, 106] on span "Select an option" at bounding box center [224, 105] width 7 height 7
click at [224, 106] on input "Select an option" at bounding box center [224, 105] width 7 height 7
click at [271, 128] on span "Select an option" at bounding box center [269, 130] width 7 height 7
click at [271, 128] on input "Select an option" at bounding box center [269, 130] width 7 height 7
click at [272, 152] on span "Select an option" at bounding box center [269, 151] width 7 height 7
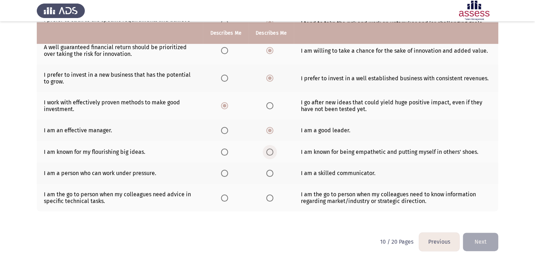
click at [272, 152] on input "Select an option" at bounding box center [269, 151] width 7 height 7
click at [271, 173] on span "Select an option" at bounding box center [269, 173] width 7 height 7
click at [271, 173] on input "Select an option" at bounding box center [269, 173] width 7 height 7
click at [271, 200] on span "Select an option" at bounding box center [269, 197] width 7 height 7
click at [271, 200] on input "Select an option" at bounding box center [269, 197] width 7 height 7
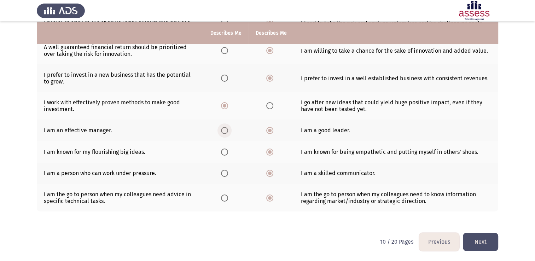
click at [226, 129] on span "Select an option" at bounding box center [224, 130] width 7 height 7
click at [226, 129] on input "Select an option" at bounding box center [224, 130] width 7 height 7
click at [474, 241] on button "Next" at bounding box center [480, 242] width 35 height 18
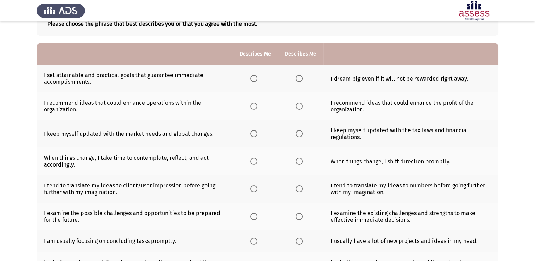
scroll to position [47, 0]
click at [256, 78] on span "Select an option" at bounding box center [253, 78] width 7 height 7
click at [256, 78] on input "Select an option" at bounding box center [253, 78] width 7 height 7
click at [298, 109] on span "Select an option" at bounding box center [299, 106] width 7 height 7
click at [298, 109] on input "Select an option" at bounding box center [299, 106] width 7 height 7
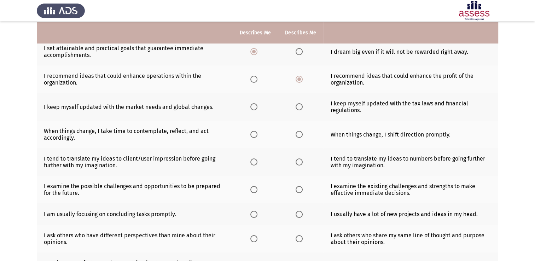
scroll to position [74, 0]
click at [255, 107] on span "Select an option" at bounding box center [253, 107] width 7 height 7
click at [255, 107] on input "Select an option" at bounding box center [253, 107] width 7 height 7
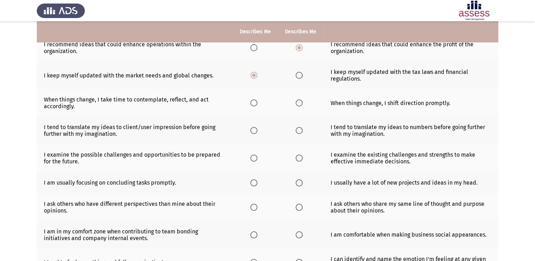
scroll to position [106, 0]
click at [253, 102] on span "Select an option" at bounding box center [253, 103] width 7 height 7
click at [253, 102] on input "Select an option" at bounding box center [253, 103] width 7 height 7
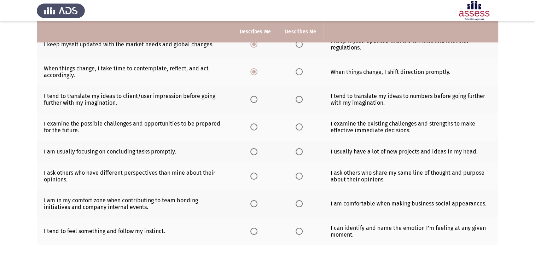
scroll to position [137, 0]
click at [301, 101] on span "Select an option" at bounding box center [299, 99] width 7 height 7
click at [301, 101] on input "Select an option" at bounding box center [299, 99] width 7 height 7
click at [299, 129] on span "Select an option" at bounding box center [299, 127] width 7 height 7
click at [299, 129] on input "Select an option" at bounding box center [299, 127] width 7 height 7
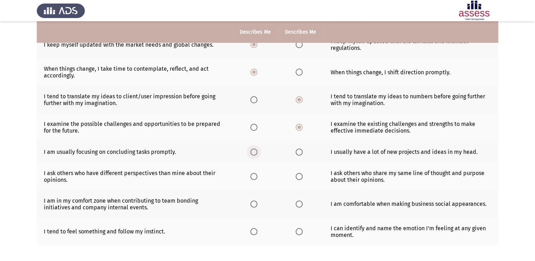
click at [252, 153] on span "Select an option" at bounding box center [253, 151] width 7 height 7
click at [252, 153] on input "Select an option" at bounding box center [253, 151] width 7 height 7
click at [255, 177] on span "Select an option" at bounding box center [253, 176] width 7 height 7
click at [255, 177] on input "Select an option" at bounding box center [253, 176] width 7 height 7
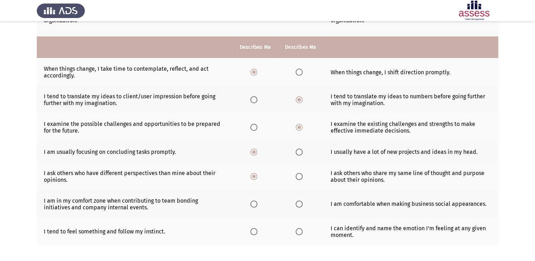
scroll to position [164, 0]
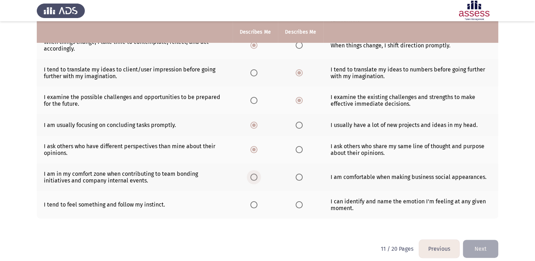
click at [255, 180] on span "Select an option" at bounding box center [253, 177] width 7 height 7
click at [255, 180] on input "Select an option" at bounding box center [253, 177] width 7 height 7
click at [296, 179] on span "Select an option" at bounding box center [299, 177] width 7 height 7
click at [296, 179] on input "Select an option" at bounding box center [299, 177] width 7 height 7
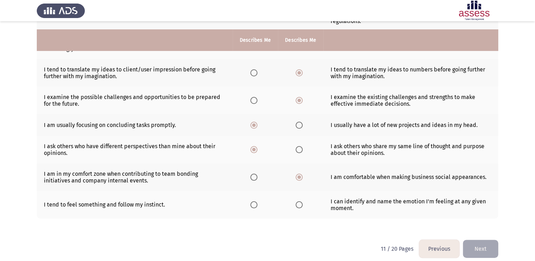
scroll to position [172, 0]
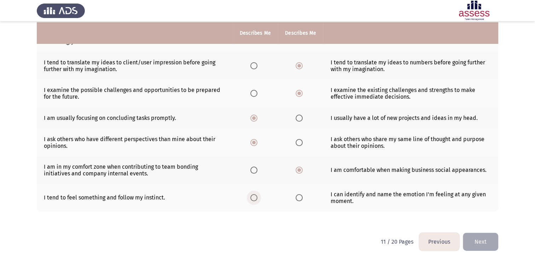
click at [255, 200] on span "Select an option" at bounding box center [253, 197] width 7 height 7
click at [255, 200] on input "Select an option" at bounding box center [253, 197] width 7 height 7
click at [474, 241] on button "Next" at bounding box center [480, 242] width 35 height 18
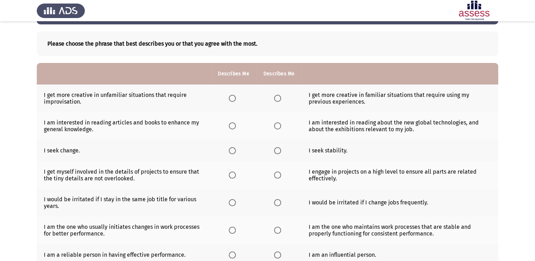
scroll to position [51, 0]
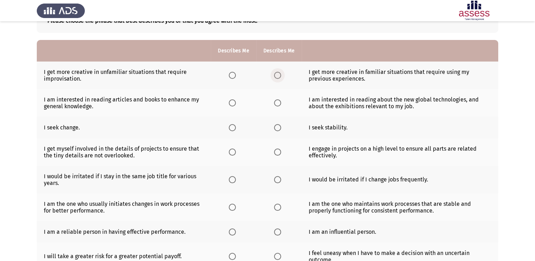
click at [277, 75] on span "Select an option" at bounding box center [277, 75] width 7 height 7
click at [277, 75] on input "Select an option" at bounding box center [277, 75] width 7 height 7
click at [233, 74] on span "Select an option" at bounding box center [232, 75] width 7 height 7
click at [233, 74] on input "Select an option" at bounding box center [232, 75] width 7 height 7
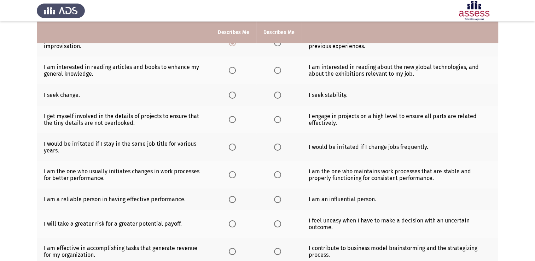
scroll to position [85, 0]
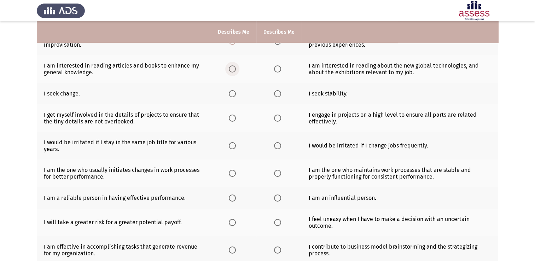
click at [229, 69] on span "Select an option" at bounding box center [232, 68] width 7 height 7
click at [229, 69] on input "Select an option" at bounding box center [232, 68] width 7 height 7
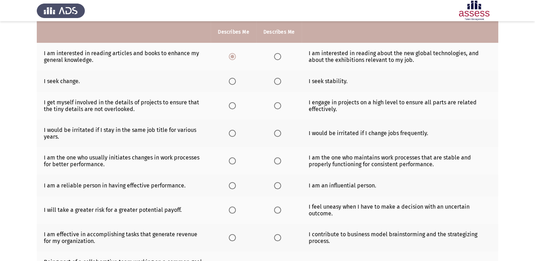
scroll to position [98, 0]
click at [233, 81] on span "Select an option" at bounding box center [232, 80] width 7 height 7
click at [233, 81] on input "Select an option" at bounding box center [232, 80] width 7 height 7
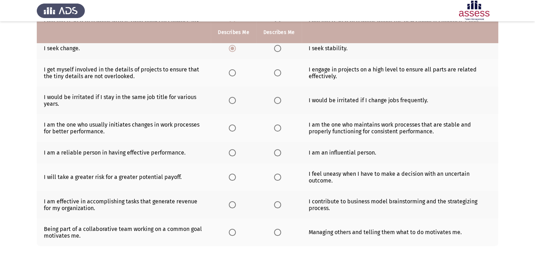
scroll to position [130, 0]
click at [232, 76] on span "Select an option" at bounding box center [232, 72] width 7 height 7
click at [232, 76] on input "Select an option" at bounding box center [232, 72] width 7 height 7
click at [278, 71] on span "Select an option" at bounding box center [277, 72] width 7 height 7
click at [278, 71] on input "Select an option" at bounding box center [277, 72] width 7 height 7
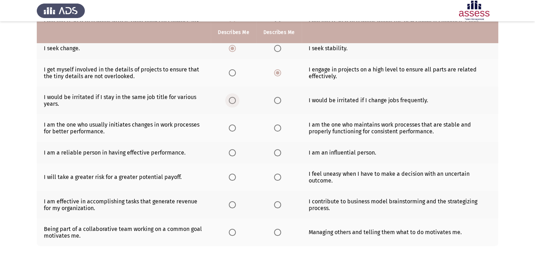
click at [233, 100] on span "Select an option" at bounding box center [232, 100] width 7 height 7
click at [233, 100] on input "Select an option" at bounding box center [232, 100] width 7 height 7
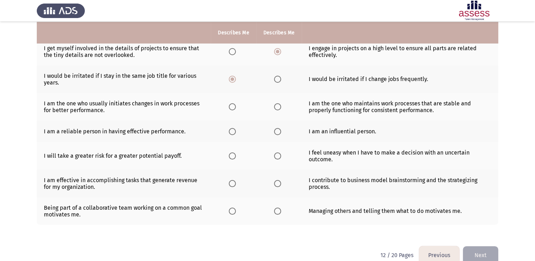
scroll to position [151, 0]
click at [245, 118] on th at bounding box center [233, 107] width 45 height 28
click at [233, 107] on span "Select an option" at bounding box center [232, 106] width 7 height 7
click at [233, 107] on input "Select an option" at bounding box center [232, 106] width 7 height 7
click at [232, 132] on span "Select an option" at bounding box center [232, 131] width 7 height 7
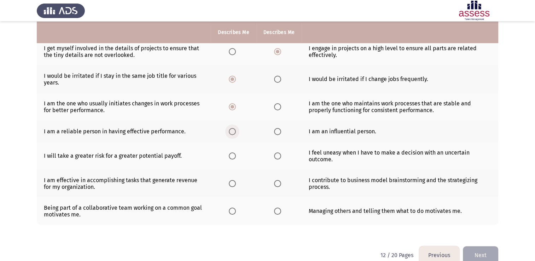
click at [232, 132] on input "Select an option" at bounding box center [232, 131] width 7 height 7
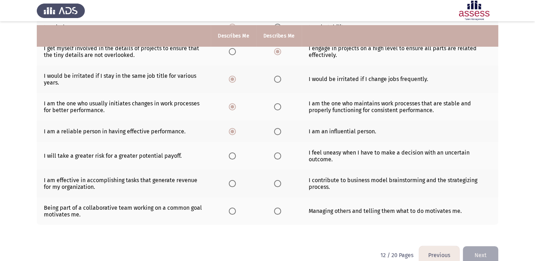
scroll to position [158, 0]
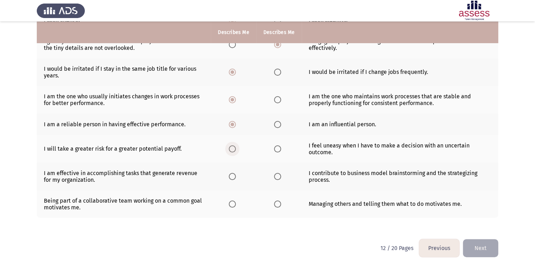
click at [232, 147] on span "Select an option" at bounding box center [232, 148] width 7 height 7
click at [232, 147] on input "Select an option" at bounding box center [232, 148] width 7 height 7
click at [275, 176] on span "Select an option" at bounding box center [277, 176] width 7 height 7
click at [275, 176] on input "Select an option" at bounding box center [277, 176] width 7 height 7
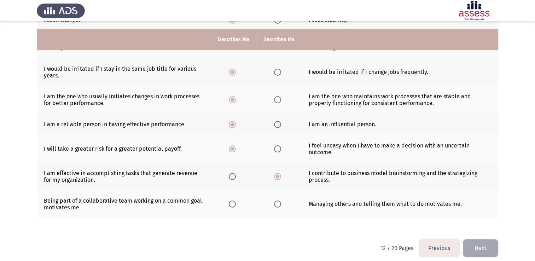
scroll to position [165, 0]
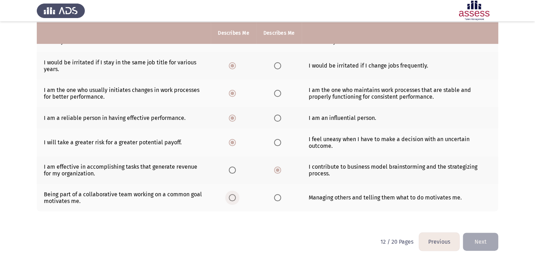
click at [232, 199] on span "Select an option" at bounding box center [232, 197] width 7 height 7
click at [232, 199] on input "Select an option" at bounding box center [232, 197] width 7 height 7
click at [478, 243] on button "Next" at bounding box center [480, 242] width 35 height 18
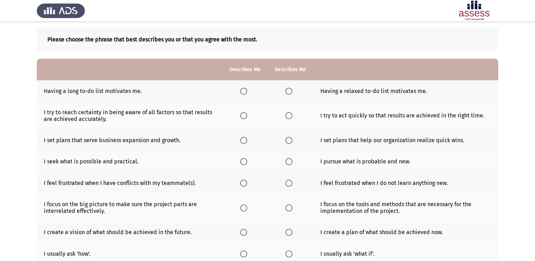
scroll to position [34, 0]
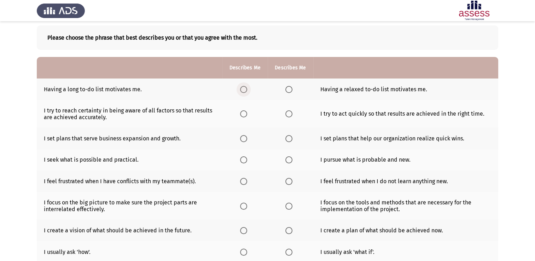
click at [243, 86] on span "Select an option" at bounding box center [243, 89] width 7 height 7
click at [243, 86] on input "Select an option" at bounding box center [243, 89] width 7 height 7
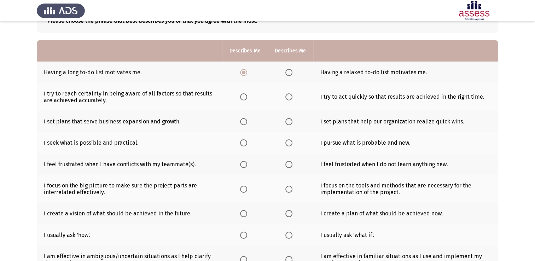
scroll to position [53, 0]
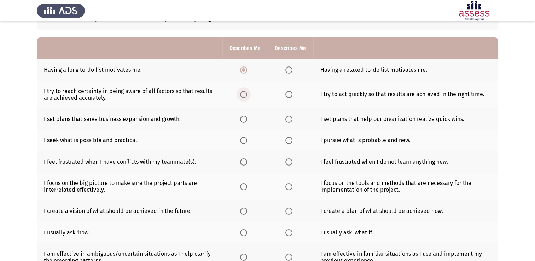
click at [243, 94] on span "Select an option" at bounding box center [243, 94] width 7 height 7
click at [243, 94] on input "Select an option" at bounding box center [243, 94] width 7 height 7
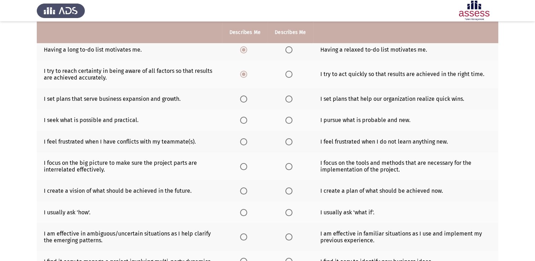
scroll to position [74, 0]
click at [241, 98] on span "Select an option" at bounding box center [243, 98] width 7 height 7
click at [241, 98] on input "Select an option" at bounding box center [243, 98] width 7 height 7
click at [286, 121] on span "Select an option" at bounding box center [288, 120] width 7 height 7
click at [286, 121] on input "Select an option" at bounding box center [288, 120] width 7 height 7
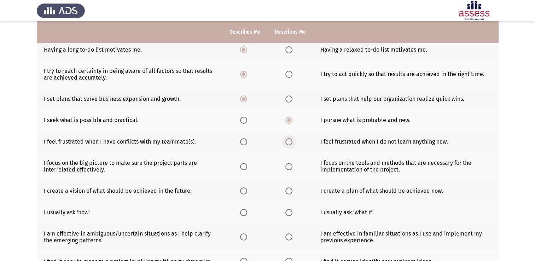
click at [288, 141] on span "Select an option" at bounding box center [288, 141] width 7 height 7
click at [288, 141] on input "Select an option" at bounding box center [288, 141] width 7 height 7
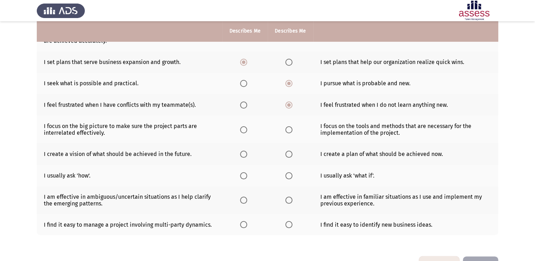
scroll to position [115, 0]
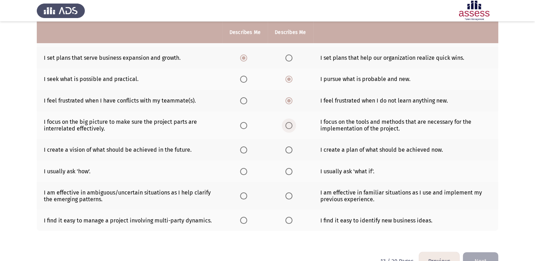
click at [287, 128] on span "Select an option" at bounding box center [288, 125] width 7 height 7
click at [287, 128] on input "Select an option" at bounding box center [288, 125] width 7 height 7
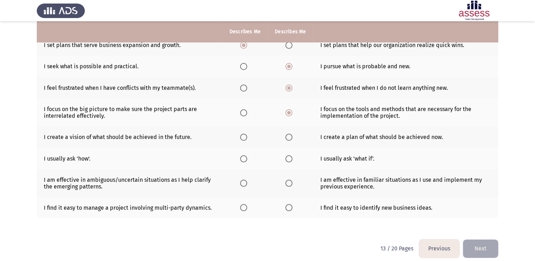
scroll to position [128, 0]
click at [240, 136] on span "Select an option" at bounding box center [243, 136] width 7 height 7
click at [240, 136] on input "Select an option" at bounding box center [243, 136] width 7 height 7
click at [287, 158] on span "Select an option" at bounding box center [288, 157] width 7 height 7
click at [287, 158] on input "Select an option" at bounding box center [288, 157] width 7 height 7
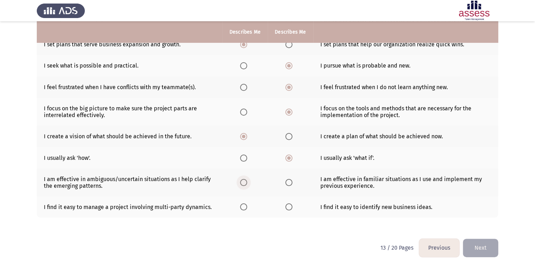
click at [241, 185] on span "Select an option" at bounding box center [243, 182] width 7 height 7
click at [241, 185] on input "Select an option" at bounding box center [243, 182] width 7 height 7
click at [259, 192] on th at bounding box center [244, 183] width 45 height 28
click at [287, 207] on span "Select an option" at bounding box center [288, 206] width 7 height 7
click at [287, 207] on input "Select an option" at bounding box center [288, 206] width 7 height 7
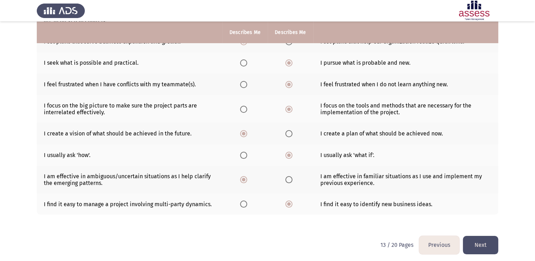
scroll to position [131, 0]
click at [480, 245] on button "Next" at bounding box center [480, 244] width 35 height 18
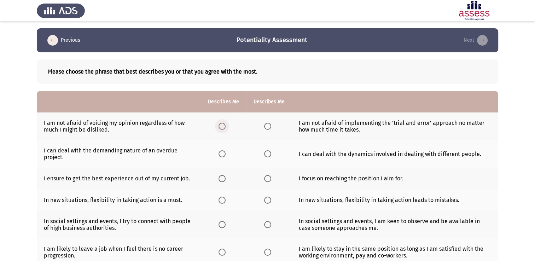
click at [224, 125] on span "Select an option" at bounding box center [221, 126] width 7 height 7
click at [224, 125] on input "Select an option" at bounding box center [221, 126] width 7 height 7
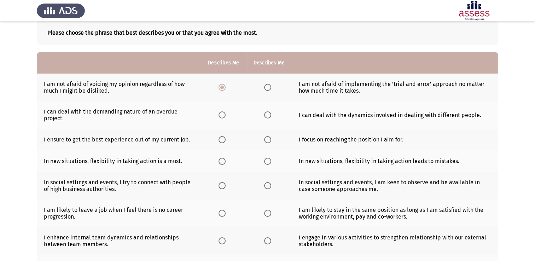
scroll to position [39, 0]
click at [267, 116] on span "Select an option" at bounding box center [267, 114] width 7 height 7
click at [267, 116] on input "Select an option" at bounding box center [267, 114] width 7 height 7
click at [267, 116] on span "Select an option" at bounding box center [268, 115] width 4 height 4
click at [267, 116] on input "Select an option" at bounding box center [267, 114] width 7 height 7
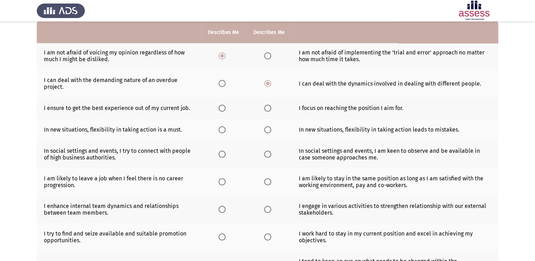
scroll to position [71, 0]
click at [222, 109] on span "Select an option" at bounding box center [221, 107] width 7 height 7
click at [222, 109] on input "Select an option" at bounding box center [221, 107] width 7 height 7
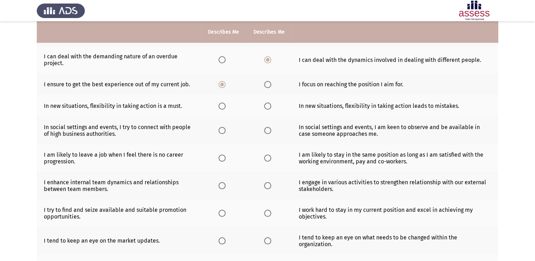
scroll to position [93, 0]
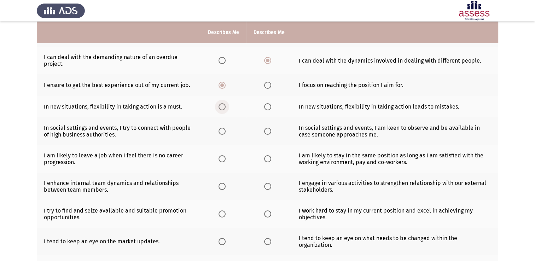
click at [222, 108] on span "Select an option" at bounding box center [221, 106] width 7 height 7
click at [222, 108] on input "Select an option" at bounding box center [221, 106] width 7 height 7
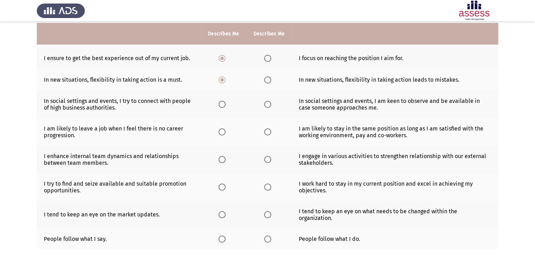
scroll to position [122, 0]
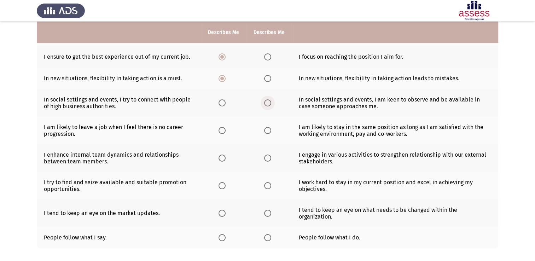
click at [264, 105] on span "Select an option" at bounding box center [267, 102] width 7 height 7
click at [264, 105] on input "Select an option" at bounding box center [267, 102] width 7 height 7
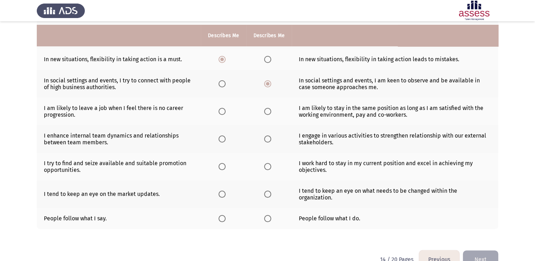
scroll to position [144, 0]
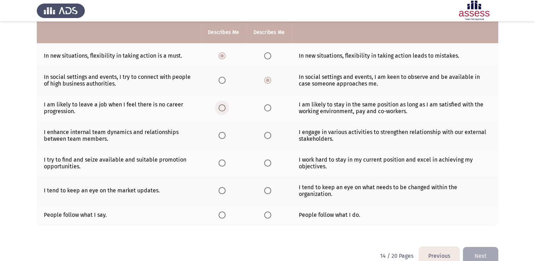
click at [221, 107] on span "Select an option" at bounding box center [221, 107] width 7 height 7
click at [221, 107] on input "Select an option" at bounding box center [221, 107] width 7 height 7
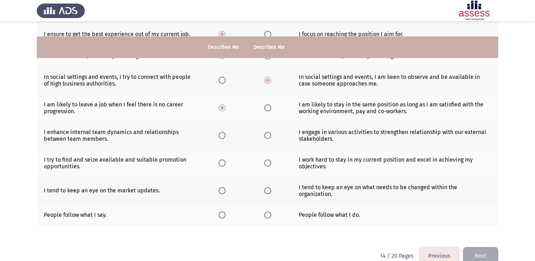
scroll to position [159, 0]
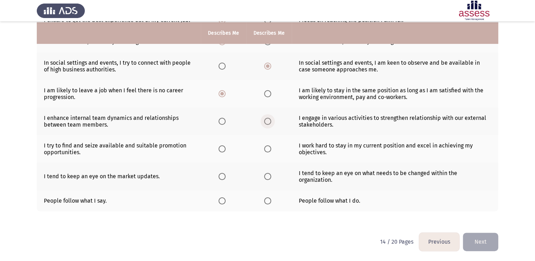
click at [264, 123] on span "Select an option" at bounding box center [267, 121] width 7 height 7
click at [264, 123] on input "Select an option" at bounding box center [267, 121] width 7 height 7
click at [224, 148] on span "Select an option" at bounding box center [221, 148] width 7 height 7
click at [224, 148] on input "Select an option" at bounding box center [221, 148] width 7 height 7
click at [265, 151] on span "Select an option" at bounding box center [267, 148] width 7 height 7
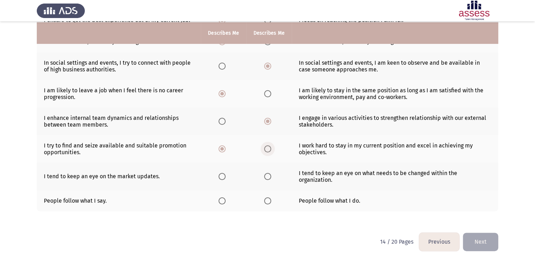
click at [265, 151] on input "Select an option" at bounding box center [267, 148] width 7 height 7
click at [221, 146] on span "Select an option" at bounding box center [221, 148] width 7 height 7
click at [221, 146] on input "Select an option" at bounding box center [221, 148] width 7 height 7
click at [260, 147] on th at bounding box center [268, 149] width 45 height 28
click at [267, 150] on span "Select an option" at bounding box center [267, 148] width 7 height 7
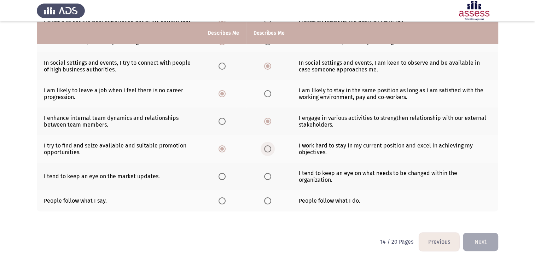
click at [267, 150] on input "Select an option" at bounding box center [267, 148] width 7 height 7
click at [220, 149] on span "Select an option" at bounding box center [221, 148] width 7 height 7
click at [220, 149] on input "Select an option" at bounding box center [221, 148] width 7 height 7
click at [219, 174] on span "Select an option" at bounding box center [221, 176] width 7 height 7
click at [219, 174] on input "Select an option" at bounding box center [221, 176] width 7 height 7
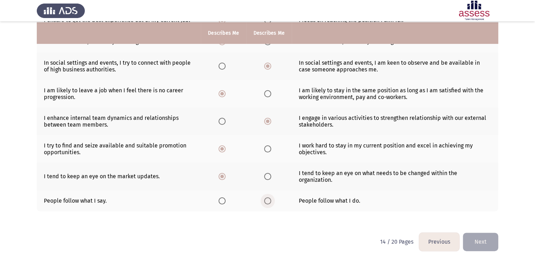
click at [269, 200] on span "Select an option" at bounding box center [267, 200] width 7 height 7
click at [269, 200] on input "Select an option" at bounding box center [267, 200] width 7 height 7
click at [471, 239] on button "Next" at bounding box center [480, 242] width 35 height 18
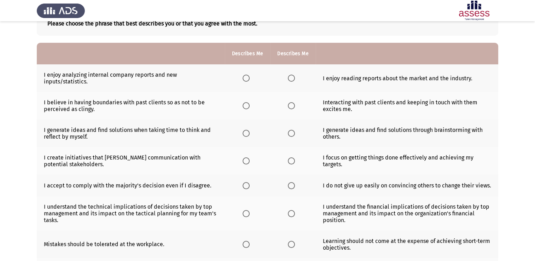
scroll to position [48, 0]
click at [247, 79] on span "Select an option" at bounding box center [246, 78] width 7 height 7
click at [247, 79] on input "Select an option" at bounding box center [246, 78] width 7 height 7
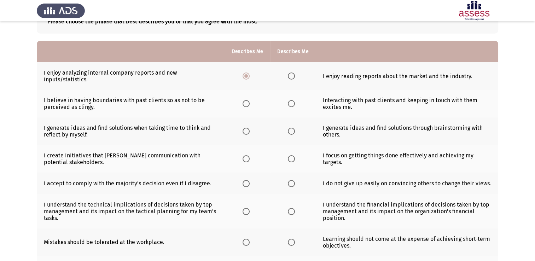
scroll to position [51, 0]
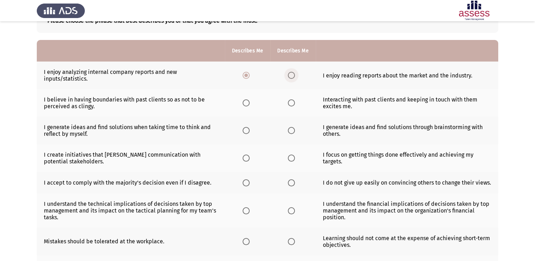
click at [290, 76] on span "Select an option" at bounding box center [291, 75] width 7 height 7
click at [290, 76] on input "Select an option" at bounding box center [291, 75] width 7 height 7
click at [248, 76] on span "Select an option" at bounding box center [246, 75] width 7 height 7
click at [248, 76] on input "Select an option" at bounding box center [246, 75] width 7 height 7
click at [288, 102] on span "Select an option" at bounding box center [291, 102] width 7 height 7
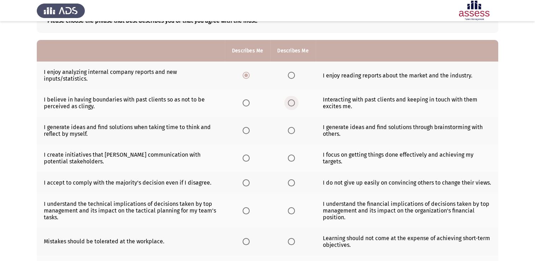
click at [288, 102] on input "Select an option" at bounding box center [291, 102] width 7 height 7
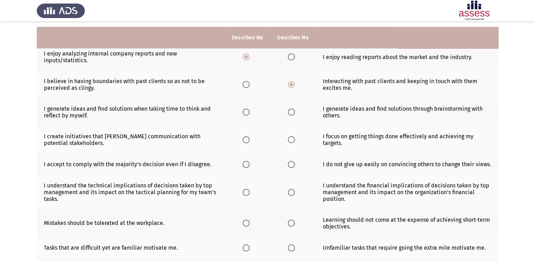
scroll to position [78, 0]
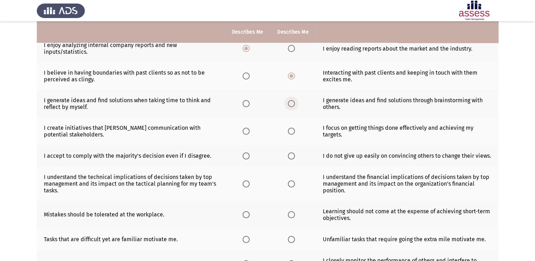
click at [294, 105] on span "Select an option" at bounding box center [291, 103] width 7 height 7
click at [294, 105] on input "Select an option" at bounding box center [291, 103] width 7 height 7
click at [245, 130] on span "Select an option" at bounding box center [246, 131] width 7 height 7
click at [245, 130] on input "Select an option" at bounding box center [246, 131] width 7 height 7
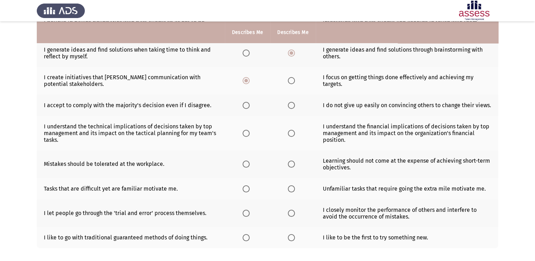
scroll to position [129, 0]
click at [288, 81] on span "Select an option" at bounding box center [291, 80] width 7 height 7
click at [288, 81] on input "Select an option" at bounding box center [291, 80] width 7 height 7
click at [246, 80] on span "Select an option" at bounding box center [246, 80] width 0 height 0
click at [246, 81] on input "Select an option" at bounding box center [246, 80] width 7 height 7
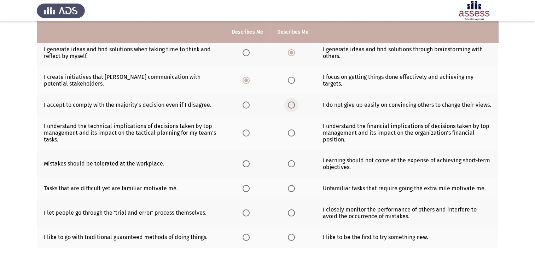
click at [293, 105] on span "Select an option" at bounding box center [291, 104] width 7 height 7
click at [293, 105] on input "Select an option" at bounding box center [291, 104] width 7 height 7
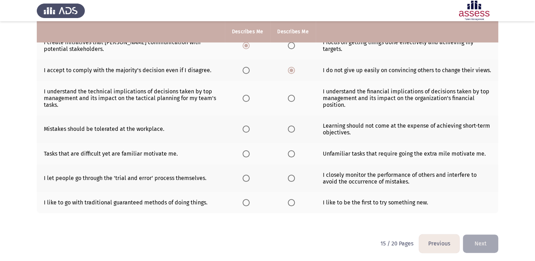
scroll to position [163, 0]
click at [289, 97] on span "Select an option" at bounding box center [291, 98] width 7 height 7
click at [289, 97] on input "Select an option" at bounding box center [291, 98] width 7 height 7
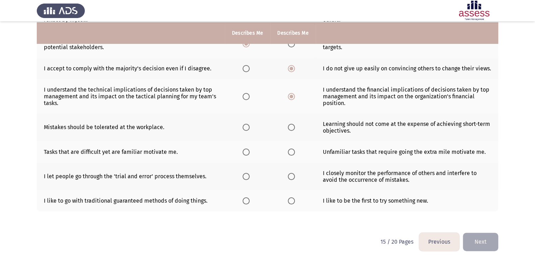
click at [292, 125] on span "Select an option" at bounding box center [291, 127] width 7 height 7
click at [292, 125] on input "Select an option" at bounding box center [291, 127] width 7 height 7
click at [291, 151] on span "Select an option" at bounding box center [291, 151] width 7 height 7
click at [291, 151] on input "Select an option" at bounding box center [291, 151] width 7 height 7
click at [293, 175] on span "Select an option" at bounding box center [291, 176] width 7 height 7
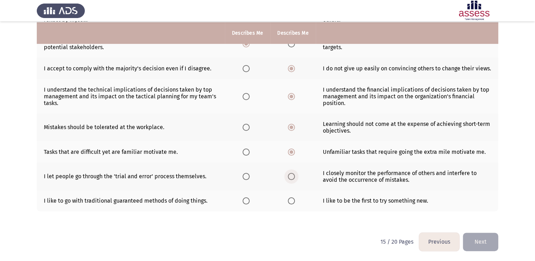
click at [293, 175] on input "Select an option" at bounding box center [291, 176] width 7 height 7
click at [292, 204] on span "Select an option" at bounding box center [291, 200] width 7 height 7
click at [292, 204] on input "Select an option" at bounding box center [291, 200] width 7 height 7
click at [481, 242] on button "Next" at bounding box center [480, 242] width 35 height 18
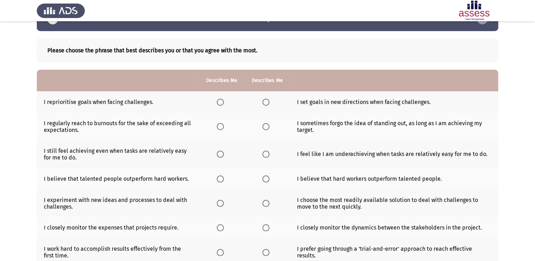
scroll to position [22, 0]
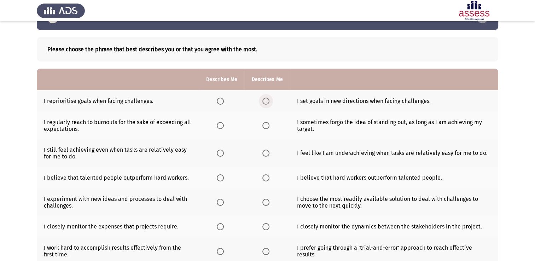
click at [266, 101] on span "Select an option" at bounding box center [265, 101] width 7 height 7
click at [266, 101] on input "Select an option" at bounding box center [265, 101] width 7 height 7
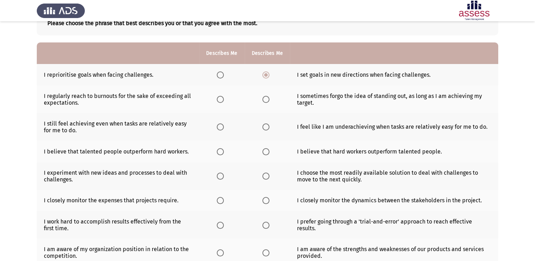
scroll to position [49, 0]
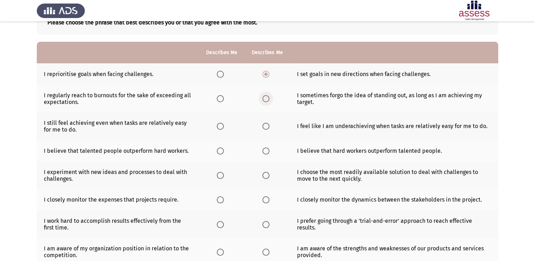
click at [267, 100] on span "Select an option" at bounding box center [265, 98] width 7 height 7
click at [267, 100] on input "Select an option" at bounding box center [265, 98] width 7 height 7
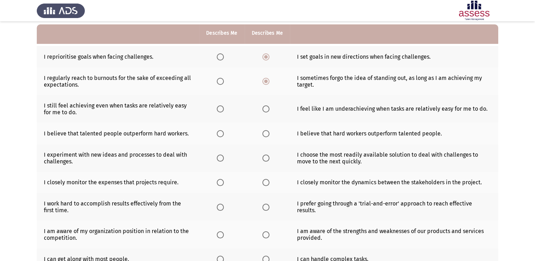
scroll to position [68, 0]
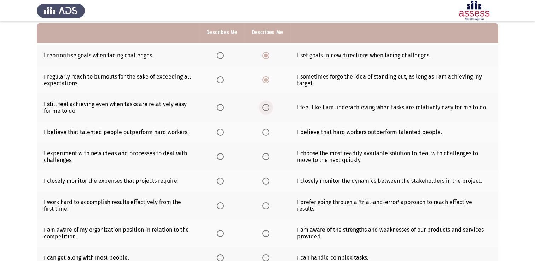
click at [267, 106] on span "Select an option" at bounding box center [265, 107] width 7 height 7
click at [267, 106] on input "Select an option" at bounding box center [265, 107] width 7 height 7
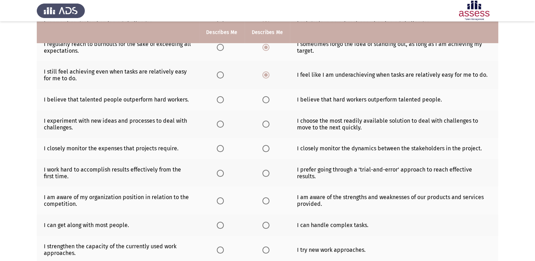
scroll to position [101, 0]
click at [220, 101] on span "Select an option" at bounding box center [220, 99] width 7 height 7
click at [220, 101] on input "Select an option" at bounding box center [220, 99] width 7 height 7
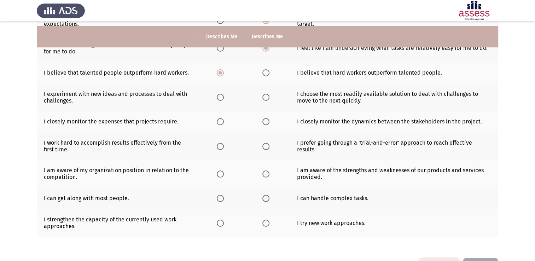
scroll to position [134, 0]
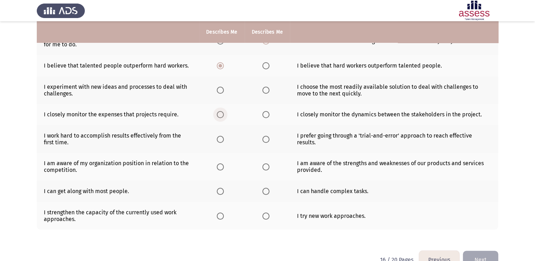
click at [225, 114] on label "Select an option" at bounding box center [222, 114] width 10 height 7
click at [224, 114] on input "Select an option" at bounding box center [220, 114] width 7 height 7
click at [222, 93] on span "Select an option" at bounding box center [220, 90] width 7 height 7
click at [222, 93] on input "Select an option" at bounding box center [220, 90] width 7 height 7
click at [220, 143] on span "Select an option" at bounding box center [220, 139] width 7 height 7
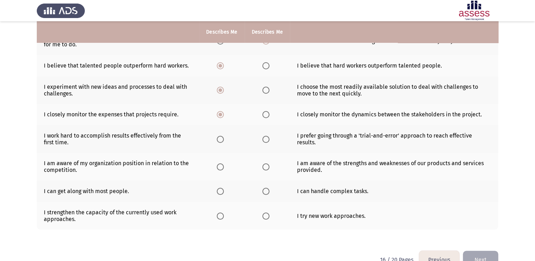
click at [220, 143] on input "Select an option" at bounding box center [220, 139] width 7 height 7
click at [264, 169] on span "Select an option" at bounding box center [265, 166] width 7 height 7
click at [264, 169] on input "Select an option" at bounding box center [265, 166] width 7 height 7
click at [223, 166] on span "Select an option" at bounding box center [220, 166] width 7 height 7
click at [223, 166] on input "Select an option" at bounding box center [220, 166] width 7 height 7
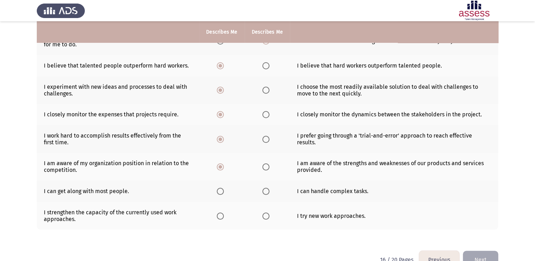
scroll to position [153, 0]
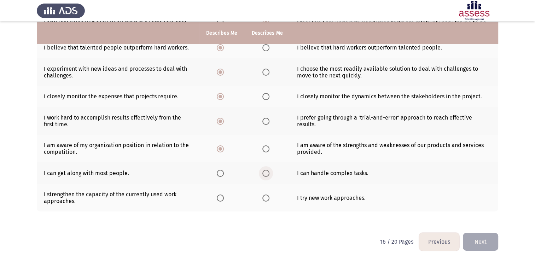
click at [264, 175] on span "Select an option" at bounding box center [265, 173] width 7 height 7
click at [264, 175] on input "Select an option" at bounding box center [265, 173] width 7 height 7
click at [266, 197] on span "Select an option" at bounding box center [265, 197] width 7 height 7
click at [266, 197] on input "Select an option" at bounding box center [265, 197] width 7 height 7
click at [481, 240] on button "Next" at bounding box center [480, 242] width 35 height 18
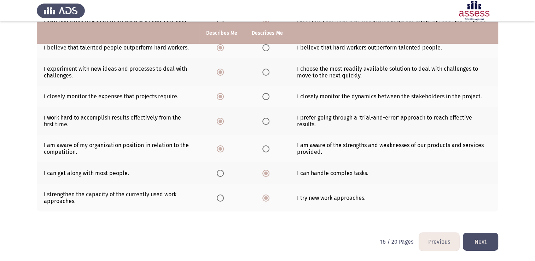
scroll to position [0, 0]
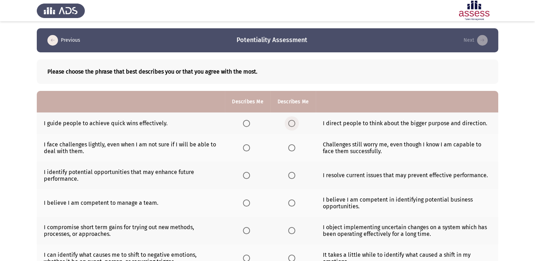
click at [292, 124] on span "Select an option" at bounding box center [291, 123] width 7 height 7
click at [292, 124] on input "Select an option" at bounding box center [291, 123] width 7 height 7
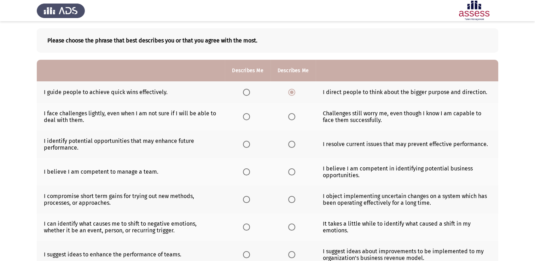
scroll to position [42, 0]
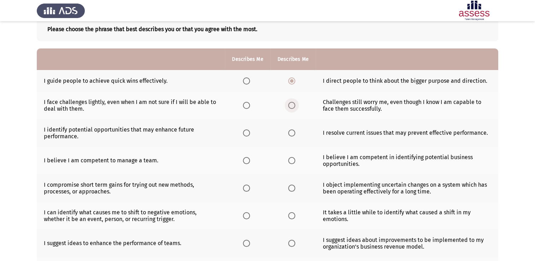
click at [291, 106] on span "Select an option" at bounding box center [291, 105] width 7 height 7
click at [291, 106] on input "Select an option" at bounding box center [291, 105] width 7 height 7
click at [247, 133] on span "Select an option" at bounding box center [246, 132] width 7 height 7
click at [247, 133] on input "Select an option" at bounding box center [246, 132] width 7 height 7
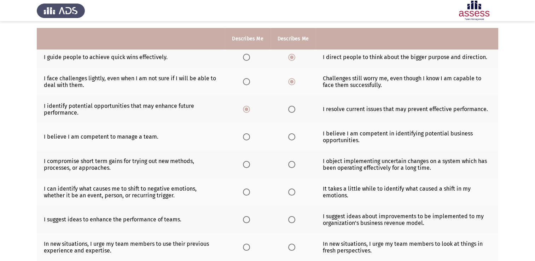
scroll to position [73, 0]
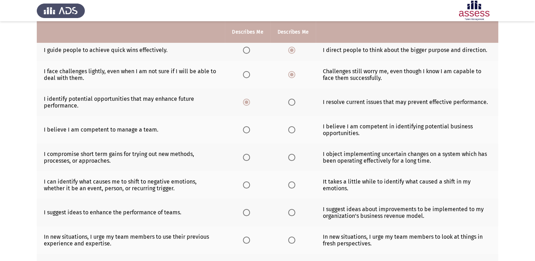
click at [292, 131] on span "Select an option" at bounding box center [291, 129] width 7 height 7
click at [292, 131] on input "Select an option" at bounding box center [291, 129] width 7 height 7
click at [248, 129] on span "Select an option" at bounding box center [246, 129] width 7 height 7
click at [248, 129] on input "Select an option" at bounding box center [246, 129] width 7 height 7
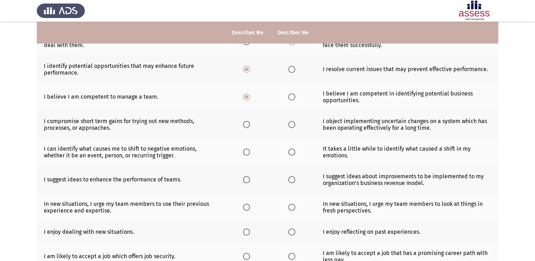
scroll to position [107, 0]
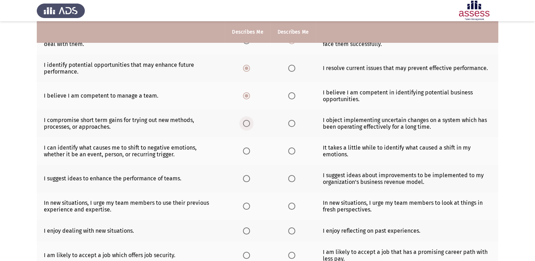
click at [244, 126] on span "Select an option" at bounding box center [246, 123] width 7 height 7
click at [244, 126] on input "Select an option" at bounding box center [246, 123] width 7 height 7
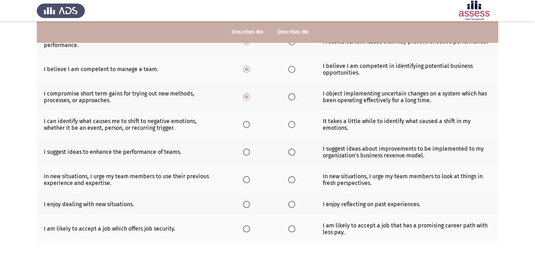
scroll to position [134, 0]
click at [249, 125] on span "Select an option" at bounding box center [246, 124] width 7 height 7
click at [249, 125] on input "Select an option" at bounding box center [246, 124] width 7 height 7
click at [291, 155] on span "Select an option" at bounding box center [291, 151] width 7 height 7
click at [291, 155] on input "Select an option" at bounding box center [291, 151] width 7 height 7
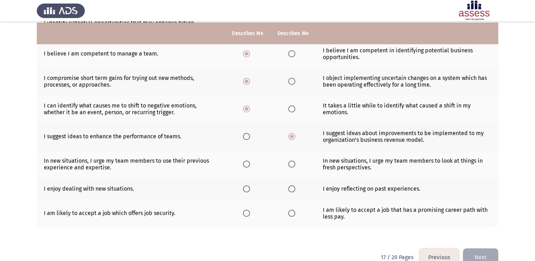
scroll to position [151, 0]
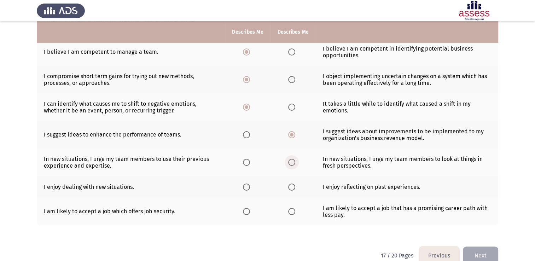
click at [292, 162] on span "Select an option" at bounding box center [292, 162] width 0 height 0
click at [291, 163] on input "Select an option" at bounding box center [291, 162] width 7 height 7
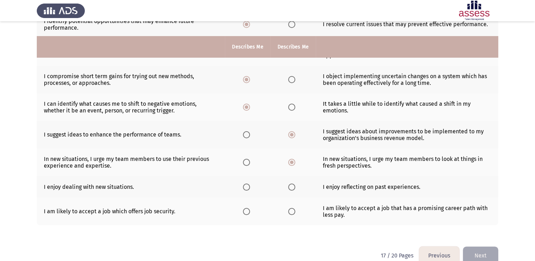
scroll to position [165, 0]
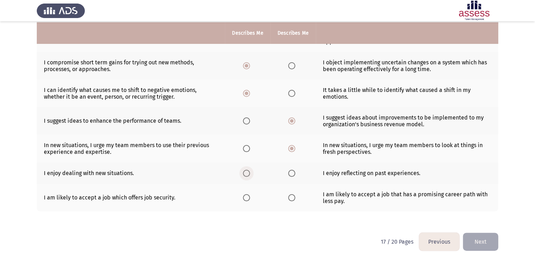
click at [247, 173] on span "Select an option" at bounding box center [246, 173] width 7 height 7
click at [247, 173] on input "Select an option" at bounding box center [246, 173] width 7 height 7
click at [248, 198] on span "Select an option" at bounding box center [246, 197] width 7 height 7
click at [248, 198] on input "Select an option" at bounding box center [246, 197] width 7 height 7
click at [292, 198] on span "Select an option" at bounding box center [291, 197] width 7 height 7
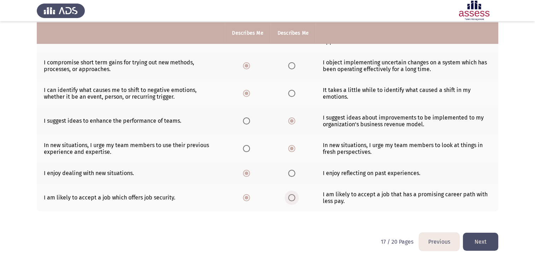
click at [292, 198] on input "Select an option" at bounding box center [291, 197] width 7 height 7
click at [247, 199] on span "Select an option" at bounding box center [246, 197] width 7 height 7
click at [247, 199] on input "Select an option" at bounding box center [246, 197] width 7 height 7
click at [471, 243] on button "Next" at bounding box center [480, 242] width 35 height 18
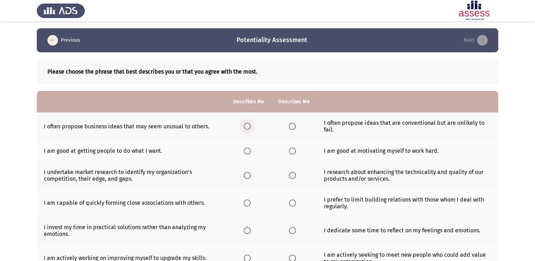
click at [245, 126] on span "Select an option" at bounding box center [247, 126] width 7 height 7
click at [245, 126] on input "Select an option" at bounding box center [247, 126] width 7 height 7
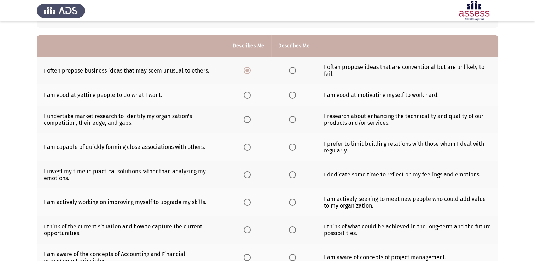
scroll to position [61, 0]
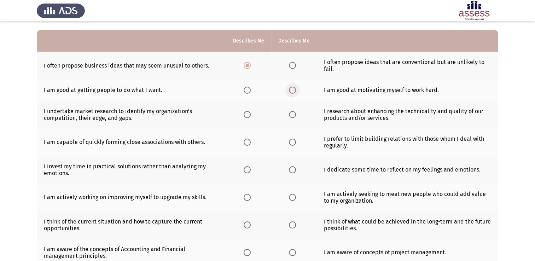
click at [294, 93] on span "Select an option" at bounding box center [292, 90] width 7 height 7
click at [294, 93] on input "Select an option" at bounding box center [292, 90] width 7 height 7
click at [244, 90] on span "Select an option" at bounding box center [247, 90] width 7 height 7
click at [244, 90] on input "Select an option" at bounding box center [247, 90] width 7 height 7
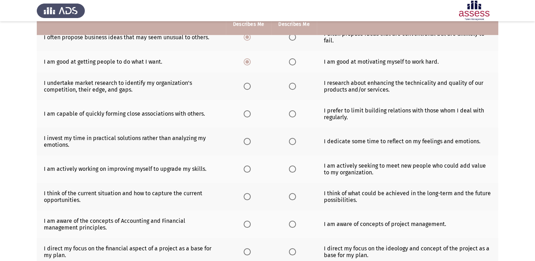
scroll to position [90, 0]
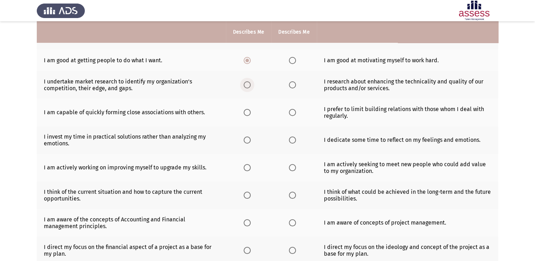
click at [246, 88] on span "Select an option" at bounding box center [247, 84] width 7 height 7
click at [246, 88] on input "Select an option" at bounding box center [247, 84] width 7 height 7
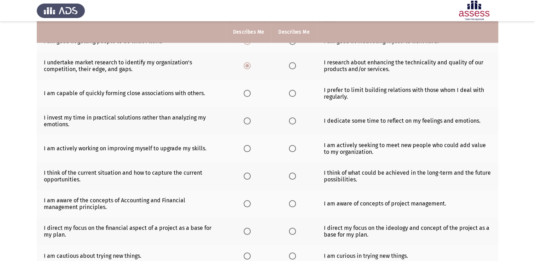
scroll to position [109, 0]
click at [247, 95] on span "Select an option" at bounding box center [247, 93] width 7 height 7
click at [247, 95] on input "Select an option" at bounding box center [247, 93] width 7 height 7
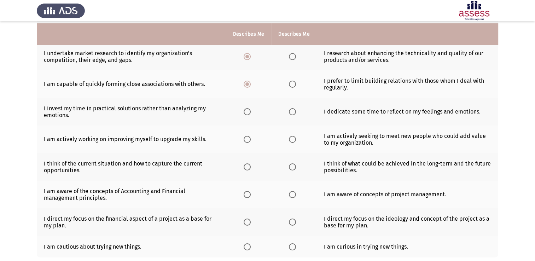
scroll to position [123, 0]
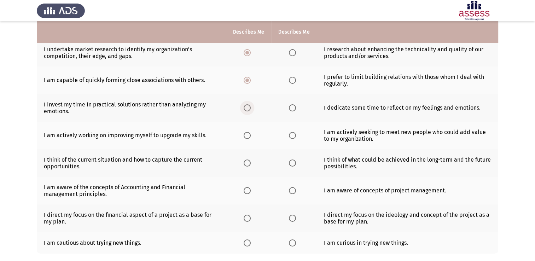
click at [247, 107] on span "Select an option" at bounding box center [247, 107] width 7 height 7
click at [247, 107] on input "Select an option" at bounding box center [247, 107] width 7 height 7
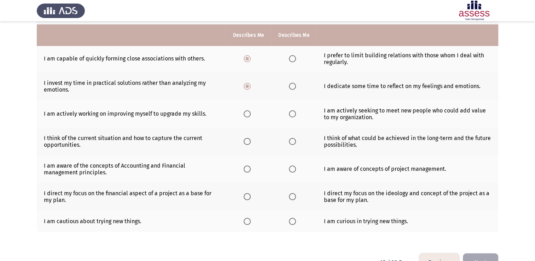
scroll to position [149, 0]
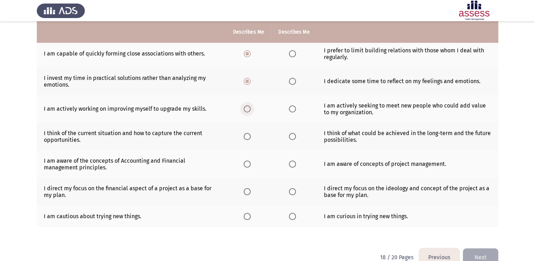
click at [247, 109] on span "Select an option" at bounding box center [247, 109] width 0 height 0
click at [247, 110] on input "Select an option" at bounding box center [247, 108] width 7 height 7
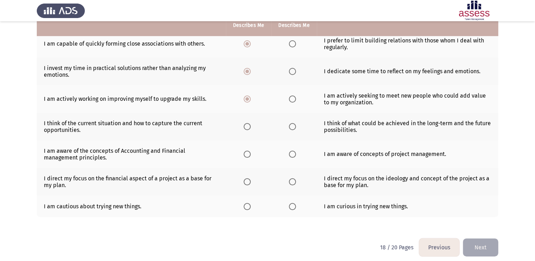
scroll to position [165, 0]
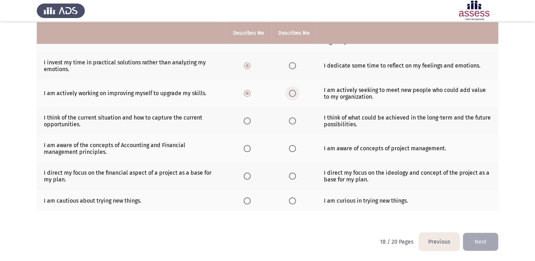
click at [290, 95] on span "Select an option" at bounding box center [292, 93] width 7 height 7
click at [290, 95] on input "Select an option" at bounding box center [292, 93] width 7 height 7
click at [290, 123] on span "Select an option" at bounding box center [292, 120] width 7 height 7
click at [290, 123] on input "Select an option" at bounding box center [292, 120] width 7 height 7
click at [291, 150] on span "Select an option" at bounding box center [292, 148] width 7 height 7
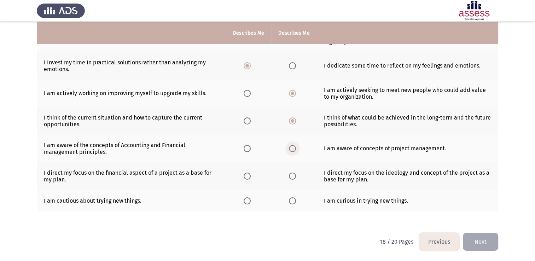
click at [291, 150] on input "Select an option" at bounding box center [292, 148] width 7 height 7
click at [247, 177] on span "Select an option" at bounding box center [247, 176] width 7 height 7
click at [247, 177] on input "Select an option" at bounding box center [247, 176] width 7 height 7
click at [293, 199] on span "Select an option" at bounding box center [292, 200] width 7 height 7
click at [293, 199] on input "Select an option" at bounding box center [292, 200] width 7 height 7
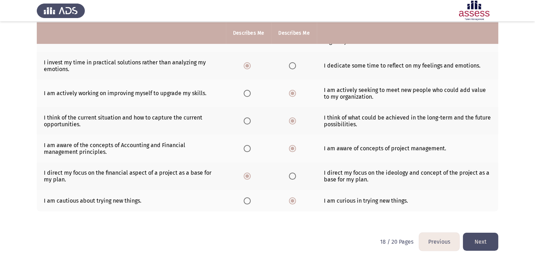
click at [476, 237] on button "Next" at bounding box center [480, 242] width 35 height 18
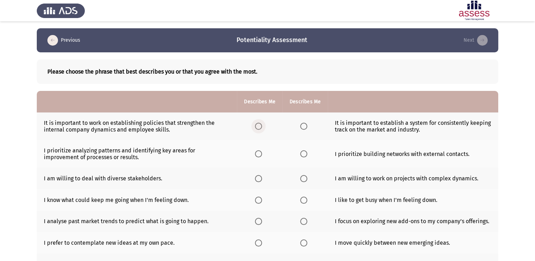
click at [257, 128] on span "Select an option" at bounding box center [258, 126] width 7 height 7
click at [257, 128] on input "Select an option" at bounding box center [258, 126] width 7 height 7
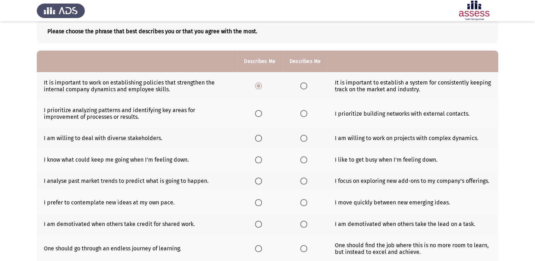
scroll to position [41, 0]
click at [255, 112] on span "Select an option" at bounding box center [258, 112] width 7 height 7
click at [255, 112] on input "Select an option" at bounding box center [258, 112] width 7 height 7
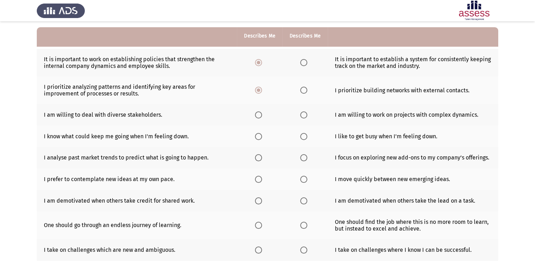
scroll to position [68, 0]
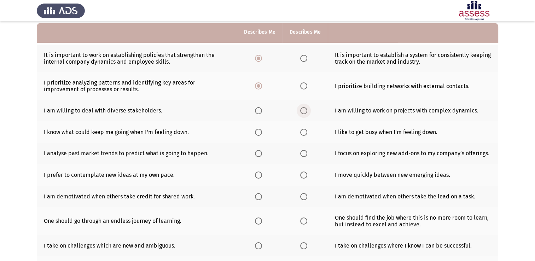
click at [303, 112] on span "Select an option" at bounding box center [303, 110] width 7 height 7
click at [303, 112] on input "Select an option" at bounding box center [303, 110] width 7 height 7
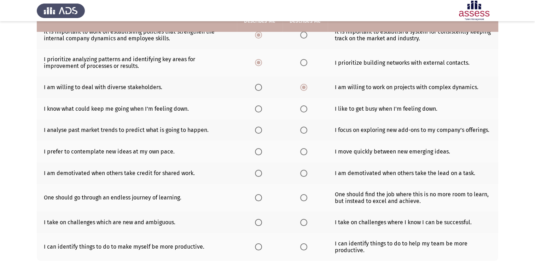
scroll to position [95, 0]
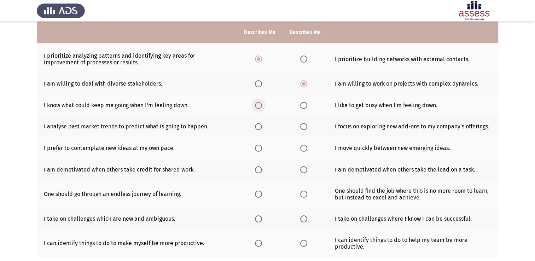
click at [258, 105] on span "Select an option" at bounding box center [258, 105] width 7 height 7
click at [258, 105] on input "Select an option" at bounding box center [258, 105] width 7 height 7
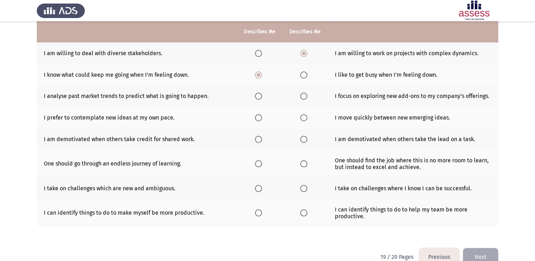
scroll to position [124, 0]
click at [304, 98] on span "Select an option" at bounding box center [303, 96] width 7 height 7
click at [304, 98] on input "Select an option" at bounding box center [303, 96] width 7 height 7
click at [301, 120] on span "Select an option" at bounding box center [303, 118] width 7 height 7
click at [301, 120] on input "Select an option" at bounding box center [303, 118] width 7 height 7
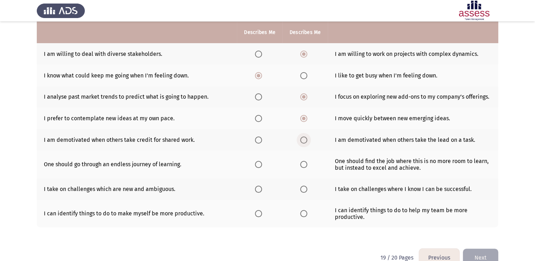
click at [305, 139] on span "Select an option" at bounding box center [303, 139] width 7 height 7
click at [305, 139] on input "Select an option" at bounding box center [303, 139] width 7 height 7
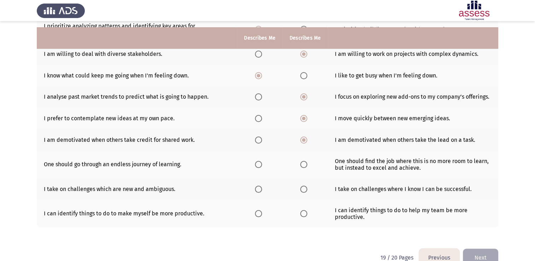
scroll to position [141, 0]
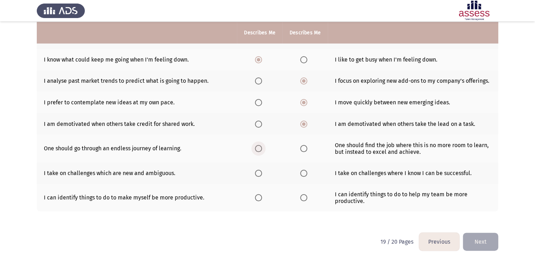
click at [261, 147] on span "Select an option" at bounding box center [258, 148] width 7 height 7
click at [261, 147] on input "Select an option" at bounding box center [258, 148] width 7 height 7
click at [259, 169] on mat-radio-button "Select an option" at bounding box center [260, 172] width 10 height 7
click at [259, 170] on span "Select an option" at bounding box center [258, 173] width 7 height 7
click at [259, 170] on input "Select an option" at bounding box center [258, 173] width 7 height 7
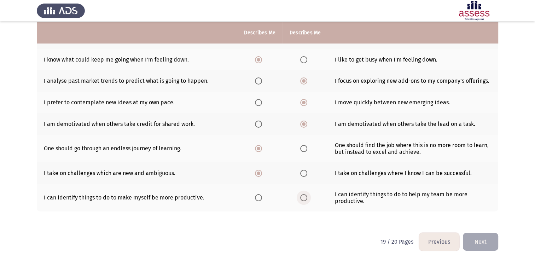
click at [305, 199] on span "Select an option" at bounding box center [303, 197] width 7 height 7
click at [305, 199] on input "Select an option" at bounding box center [303, 197] width 7 height 7
click at [475, 242] on button "Next" at bounding box center [480, 242] width 35 height 18
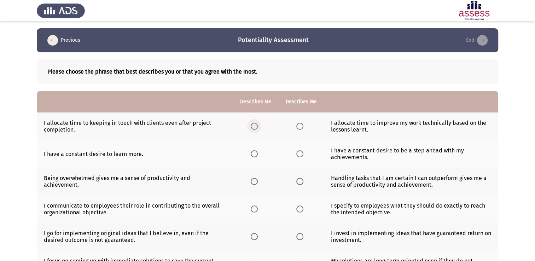
click at [256, 125] on span "Select an option" at bounding box center [254, 126] width 7 height 7
click at [256, 125] on input "Select an option" at bounding box center [254, 126] width 7 height 7
click at [300, 126] on span "Select an option" at bounding box center [299, 126] width 7 height 7
click at [300, 126] on input "Select an option" at bounding box center [299, 126] width 7 height 7
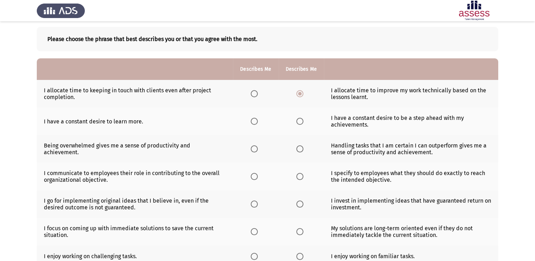
scroll to position [44, 0]
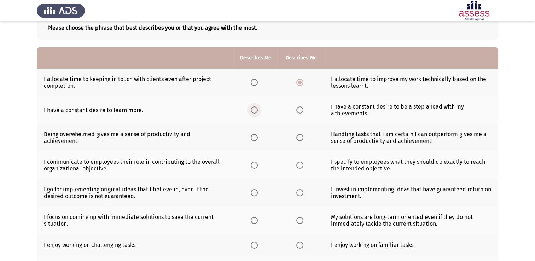
click at [255, 110] on span "Select an option" at bounding box center [254, 109] width 7 height 7
click at [255, 110] on input "Select an option" at bounding box center [254, 109] width 7 height 7
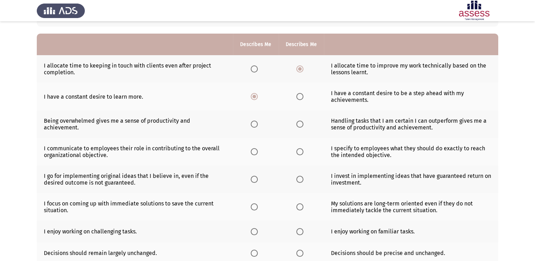
scroll to position [66, 0]
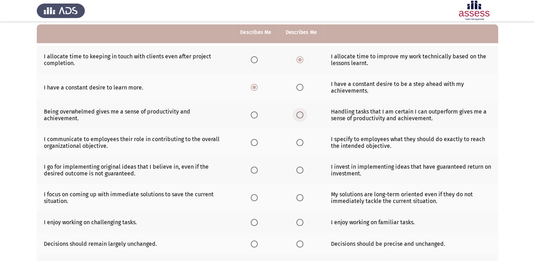
click at [299, 116] on span "Select an option" at bounding box center [299, 114] width 7 height 7
click at [299, 116] on input "Select an option" at bounding box center [299, 114] width 7 height 7
click at [298, 146] on span "Select an option" at bounding box center [299, 142] width 7 height 7
click at [298, 146] on input "Select an option" at bounding box center [299, 142] width 7 height 7
click at [252, 144] on span "Select an option" at bounding box center [254, 142] width 7 height 7
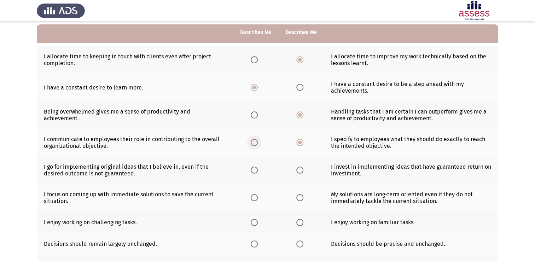
click at [252, 144] on input "Select an option" at bounding box center [254, 142] width 7 height 7
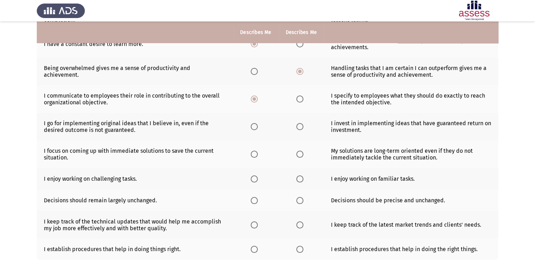
scroll to position [109, 0]
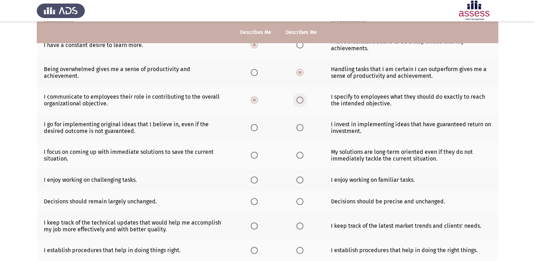
click at [298, 101] on span "Select an option" at bounding box center [299, 100] width 7 height 7
click at [298, 101] on input "Select an option" at bounding box center [299, 100] width 7 height 7
click at [300, 130] on span "Select an option" at bounding box center [299, 127] width 7 height 7
click at [300, 130] on input "Select an option" at bounding box center [299, 127] width 7 height 7
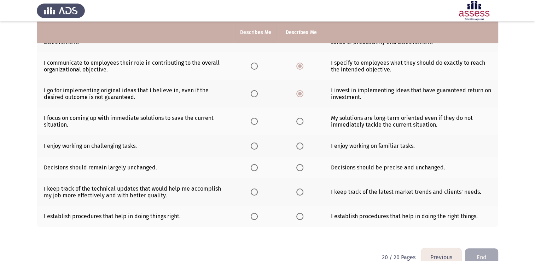
scroll to position [143, 0]
click at [258, 124] on label "Select an option" at bounding box center [256, 121] width 10 height 7
click at [258, 124] on input "Select an option" at bounding box center [254, 121] width 7 height 7
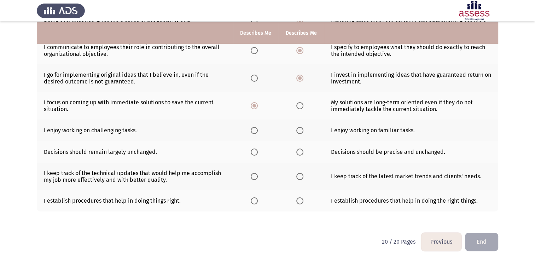
scroll to position [159, 0]
click at [253, 133] on span "Select an option" at bounding box center [254, 130] width 7 height 7
click at [253, 133] on input "Select an option" at bounding box center [254, 130] width 7 height 7
drag, startPoint x: 303, startPoint y: 151, endPoint x: 299, endPoint y: 151, distance: 4.0
click at [299, 151] on label "Select an option" at bounding box center [301, 151] width 10 height 7
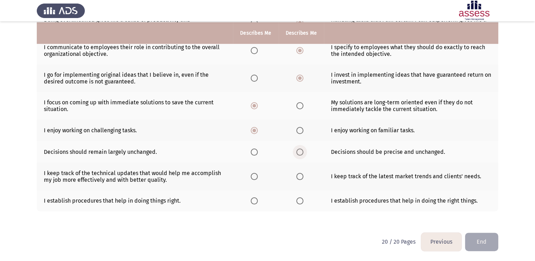
click at [299, 151] on input "Select an option" at bounding box center [299, 151] width 7 height 7
click at [256, 176] on span "Select an option" at bounding box center [254, 176] width 7 height 7
click at [256, 176] on input "Select an option" at bounding box center [254, 176] width 7 height 7
click at [297, 202] on span "Select an option" at bounding box center [299, 200] width 7 height 7
click at [297, 202] on input "Select an option" at bounding box center [299, 200] width 7 height 7
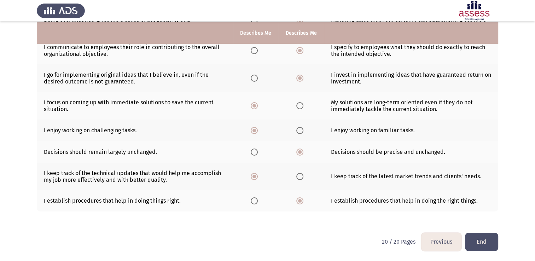
click at [477, 238] on button "End" at bounding box center [481, 242] width 33 height 18
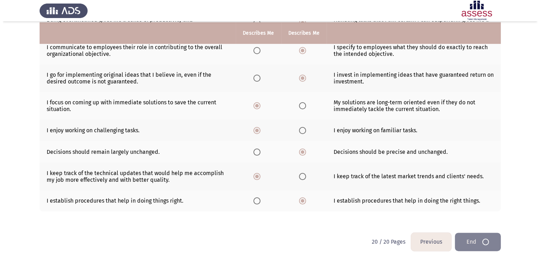
scroll to position [0, 0]
